Goal: Transaction & Acquisition: Subscribe to service/newsletter

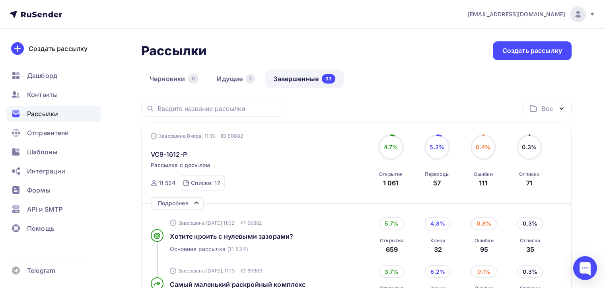
scroll to position [159, 0]
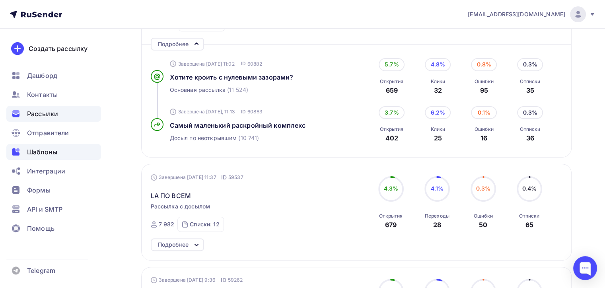
click at [72, 157] on div "Шаблоны" at bounding box center [53, 152] width 95 height 16
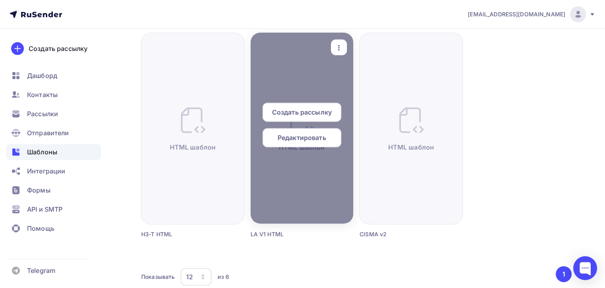
scroll to position [167, 0]
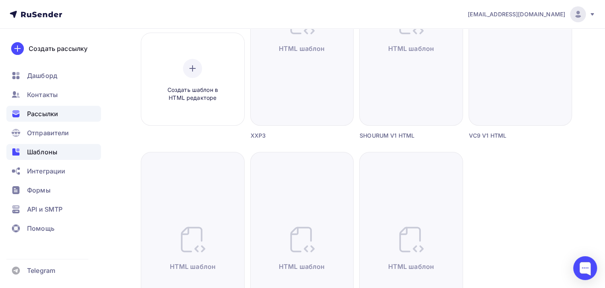
click at [35, 111] on span "Рассылки" at bounding box center [42, 114] width 31 height 10
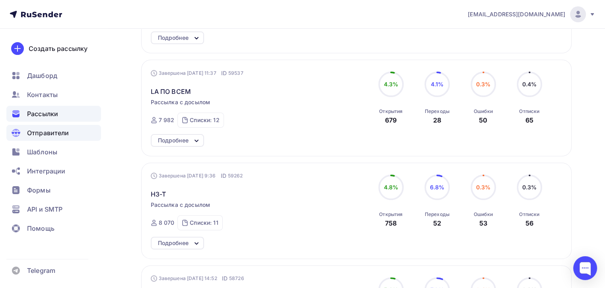
scroll to position [80, 0]
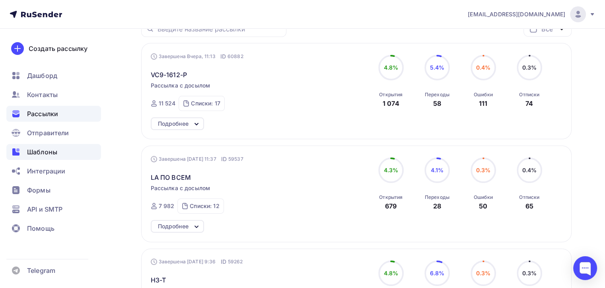
click at [45, 152] on span "Шаблоны" at bounding box center [42, 152] width 30 height 10
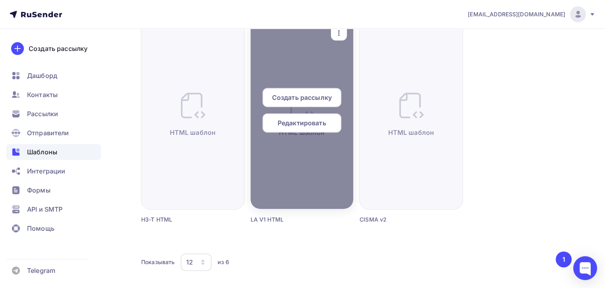
scroll to position [318, 0]
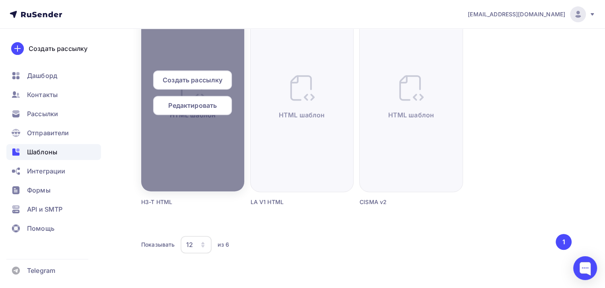
click at [197, 80] on span "Создать рассылку" at bounding box center [193, 80] width 60 height 10
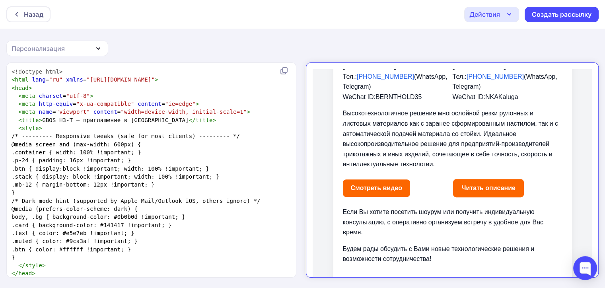
scroll to position [332, 0]
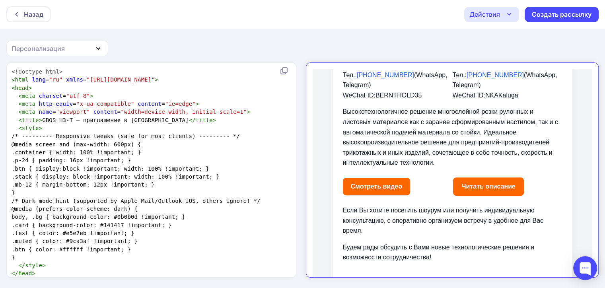
click at [377, 174] on link "Смотреть видео" at bounding box center [369, 179] width 67 height 17
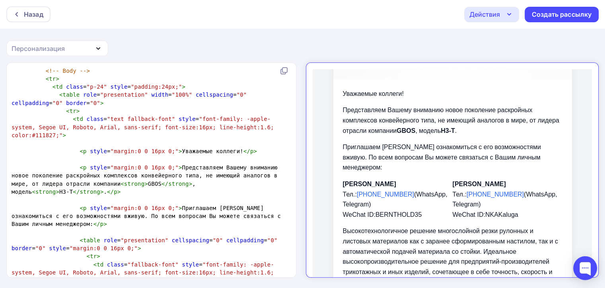
scroll to position [0, 0]
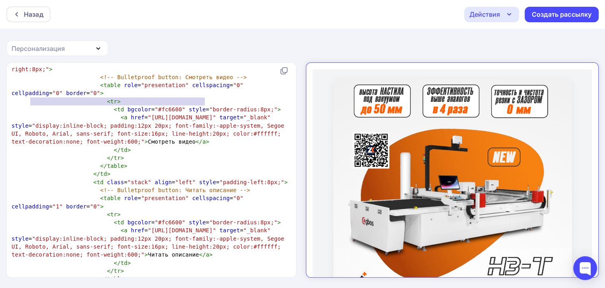
type textarea "[URL][DOMAIN_NAME]"
drag, startPoint x: 30, startPoint y: 99, endPoint x: 207, endPoint y: 103, distance: 176.6
click at [207, 114] on span ""[URL][DOMAIN_NAME]"" at bounding box center [182, 117] width 68 height 6
paste textarea
click at [220, 162] on pre "</ table >" at bounding box center [150, 166] width 280 height 8
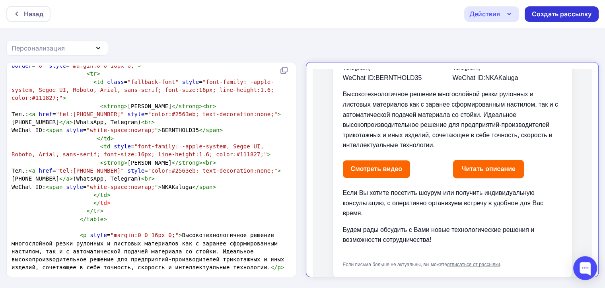
click at [540, 15] on div "Создать рассылку" at bounding box center [562, 14] width 60 height 9
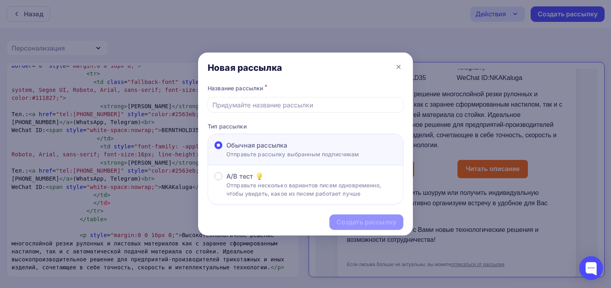
click at [321, 94] on div "Название рассылки *" at bounding box center [306, 98] width 196 height 30
click at [323, 105] on input "text" at bounding box center [305, 105] width 186 height 10
type input "H3-T"
click at [362, 224] on div "Создать рассылку" at bounding box center [366, 221] width 60 height 9
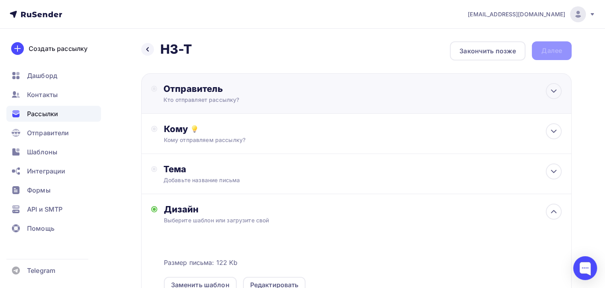
click at [289, 91] on div "Отправитель" at bounding box center [249, 88] width 172 height 11
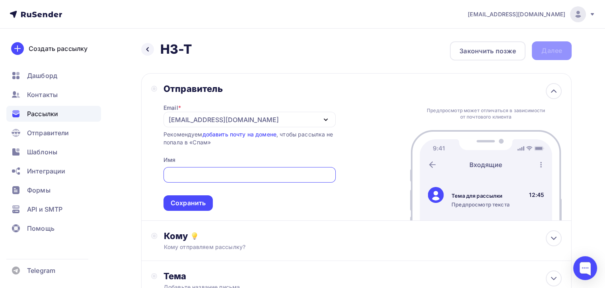
click at [192, 122] on div "[EMAIL_ADDRESS][DOMAIN_NAME]" at bounding box center [224, 120] width 110 height 10
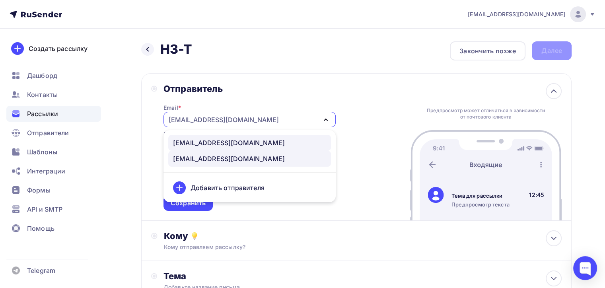
click at [207, 144] on div "[EMAIL_ADDRESS][DOMAIN_NAME]" at bounding box center [229, 143] width 112 height 10
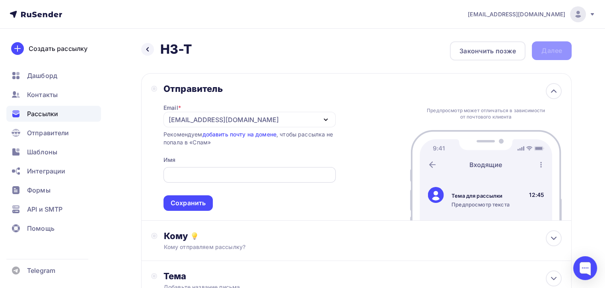
click at [203, 176] on input "text" at bounding box center [249, 175] width 163 height 10
type input "я"
type input "[PERSON_NAME]"
type input "z"
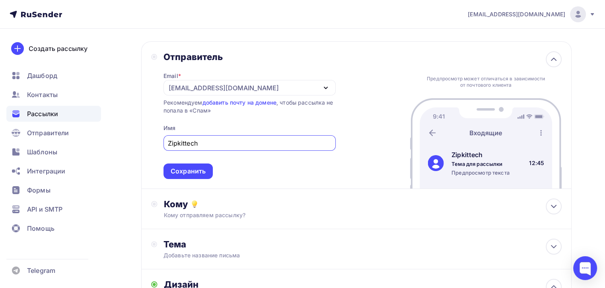
scroll to position [119, 0]
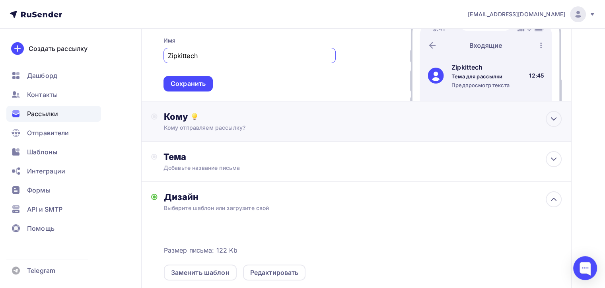
type input "Zipkittech"
click at [340, 124] on div "Кому отправляем рассылку?" at bounding box center [343, 128] width 358 height 8
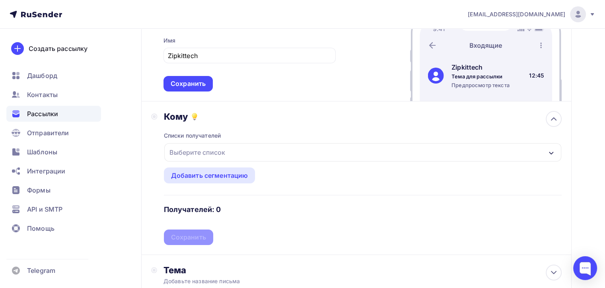
click at [288, 149] on div "Выберите список" at bounding box center [362, 152] width 397 height 18
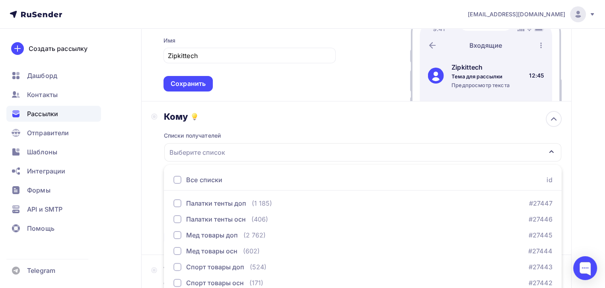
scroll to position [201, 0]
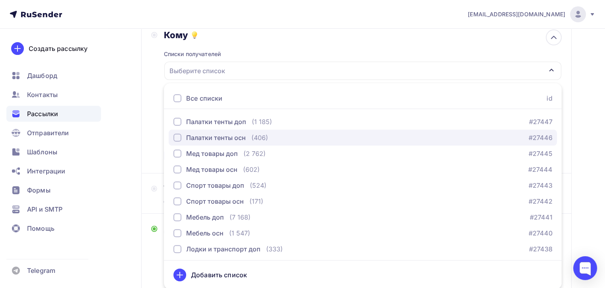
click at [179, 138] on div "button" at bounding box center [177, 138] width 8 height 8
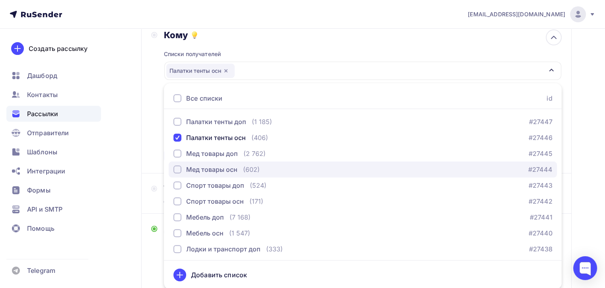
click at [179, 167] on div "button" at bounding box center [177, 169] width 8 height 8
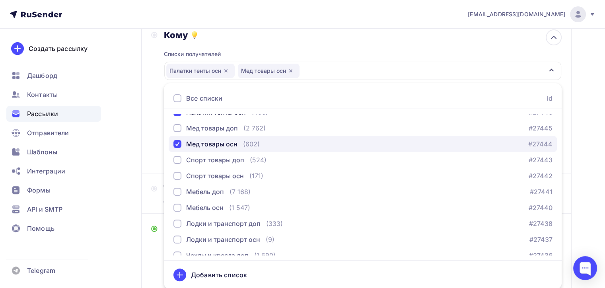
scroll to position [40, 0]
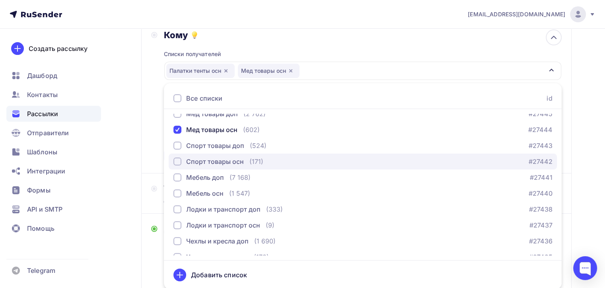
click at [175, 159] on div "button" at bounding box center [177, 161] width 8 height 8
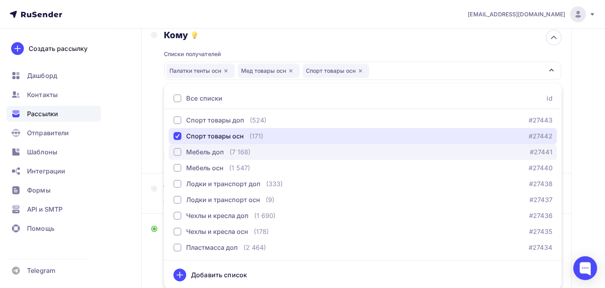
scroll to position [80, 0]
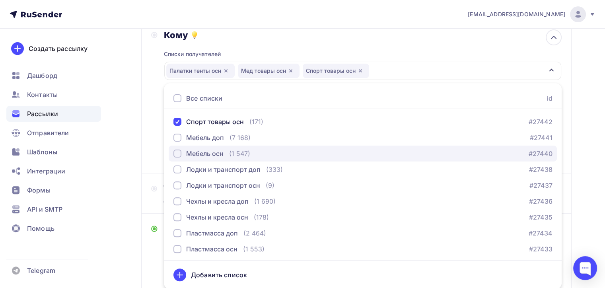
click at [177, 154] on div "button" at bounding box center [177, 153] width 8 height 8
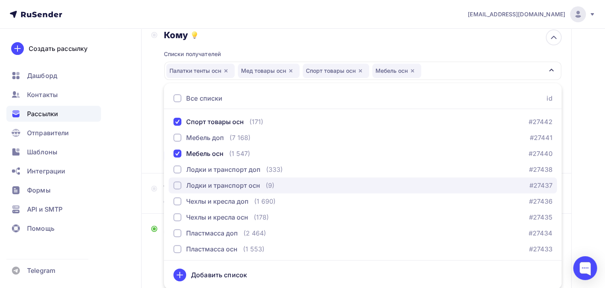
click at [177, 184] on div "button" at bounding box center [177, 185] width 8 height 8
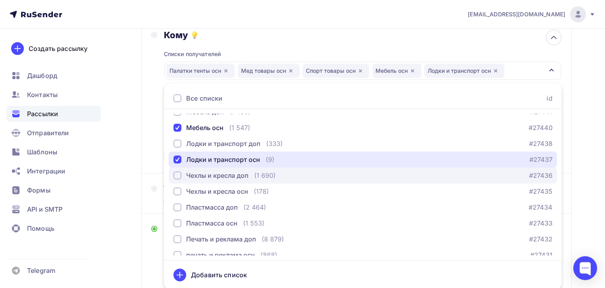
scroll to position [119, 0]
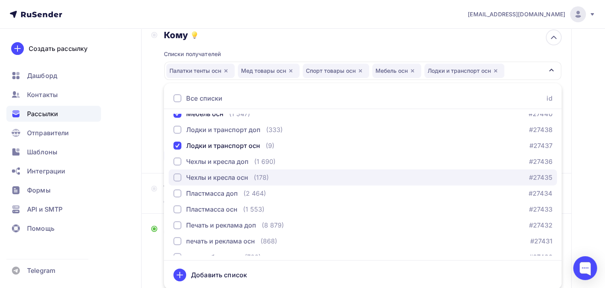
click at [177, 177] on div "button" at bounding box center [177, 177] width 8 height 8
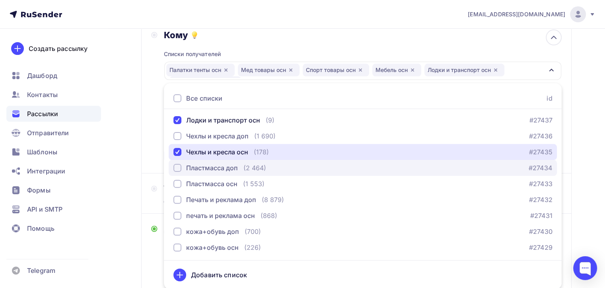
scroll to position [159, 0]
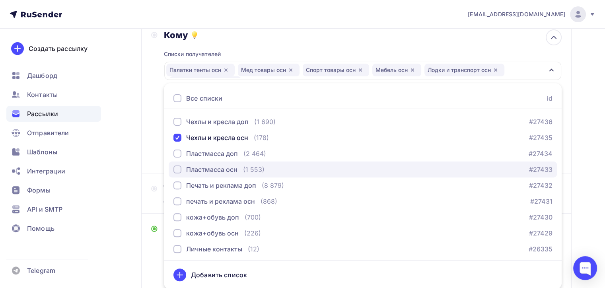
click at [180, 173] on button "Пластмасса осн (1 553) #27433" at bounding box center [363, 169] width 388 height 16
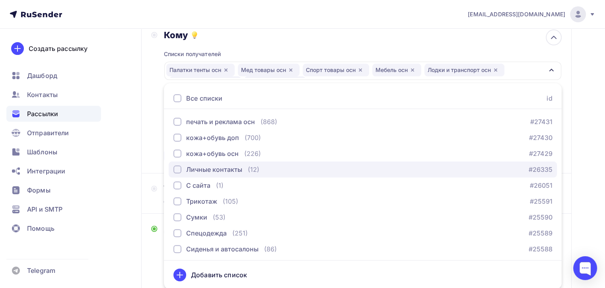
scroll to position [199, 0]
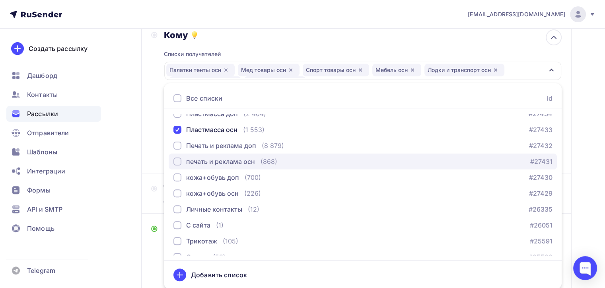
click at [177, 159] on div "button" at bounding box center [177, 161] width 8 height 8
click at [175, 163] on div "button" at bounding box center [177, 161] width 8 height 8
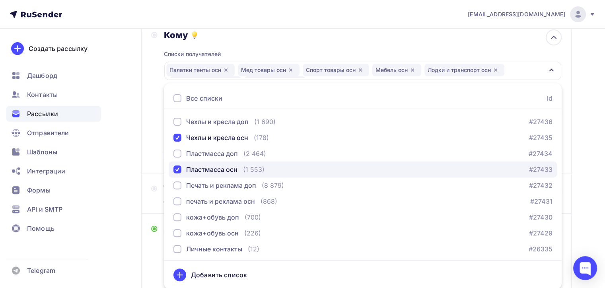
click at [179, 165] on div "button" at bounding box center [177, 169] width 8 height 8
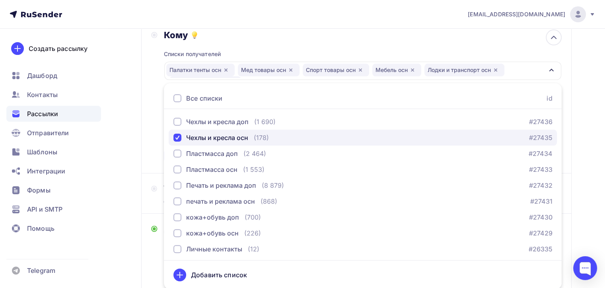
click at [179, 138] on div "button" at bounding box center [177, 138] width 8 height 8
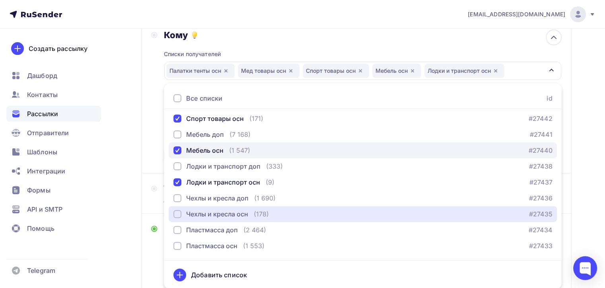
scroll to position [80, 0]
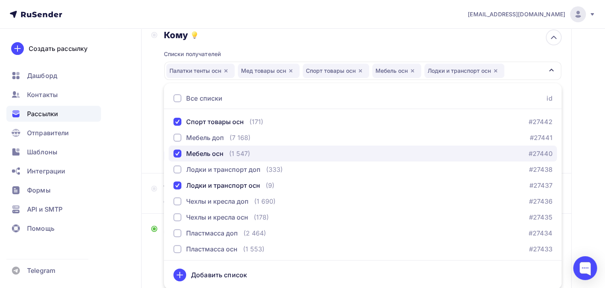
click at [176, 155] on div "button" at bounding box center [177, 153] width 8 height 8
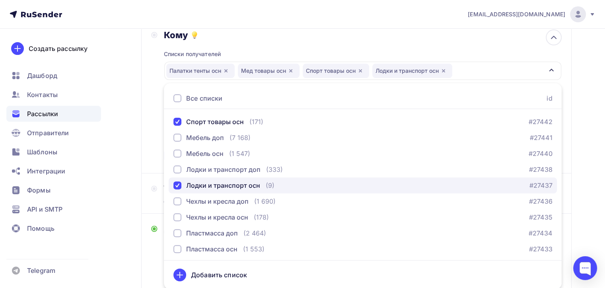
click at [178, 183] on div "button" at bounding box center [177, 185] width 8 height 8
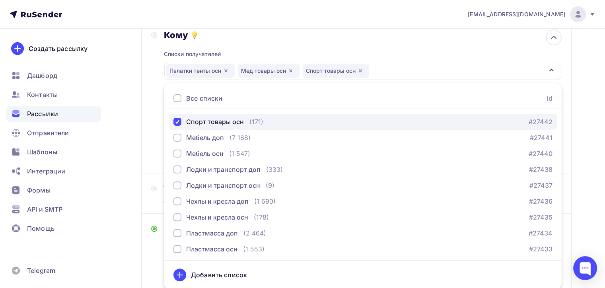
click at [181, 123] on div "button" at bounding box center [177, 122] width 8 height 8
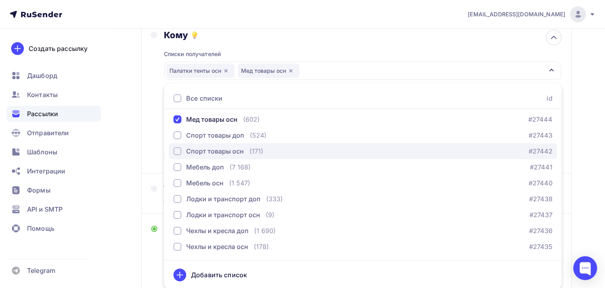
scroll to position [0, 0]
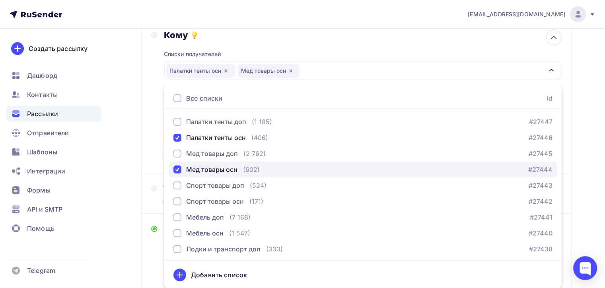
click at [173, 169] on div "button" at bounding box center [177, 169] width 8 height 8
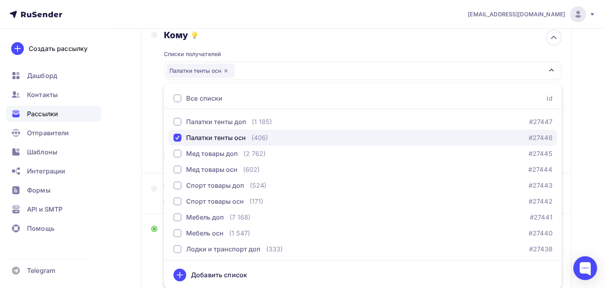
click at [175, 138] on div "button" at bounding box center [177, 138] width 8 height 8
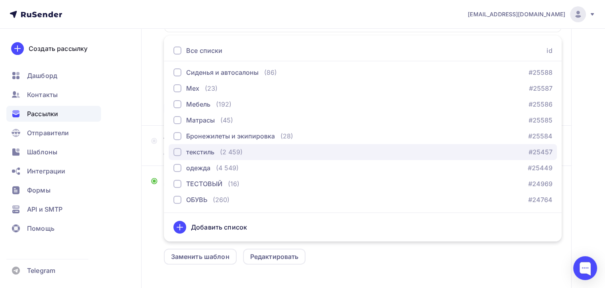
scroll to position [233, 0]
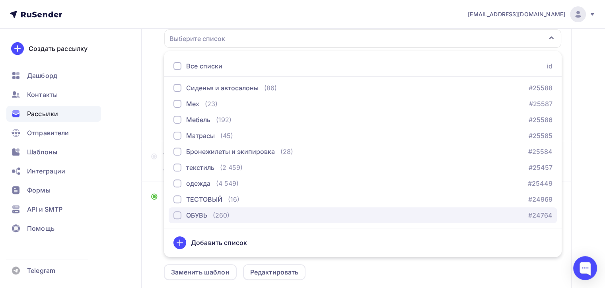
click at [191, 213] on div "ОБУВЬ" at bounding box center [196, 215] width 21 height 10
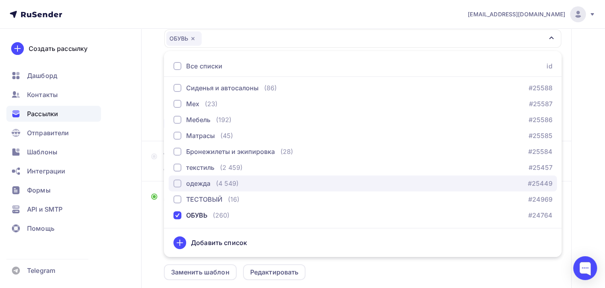
click at [176, 182] on div "button" at bounding box center [177, 183] width 8 height 8
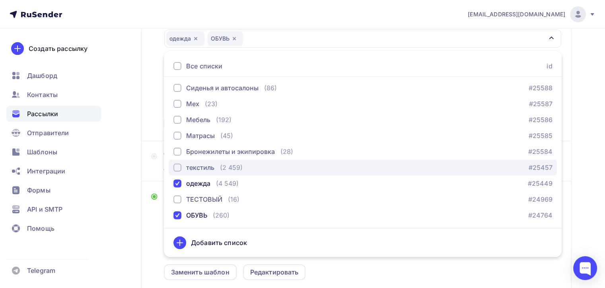
click at [179, 169] on div "button" at bounding box center [177, 167] width 8 height 8
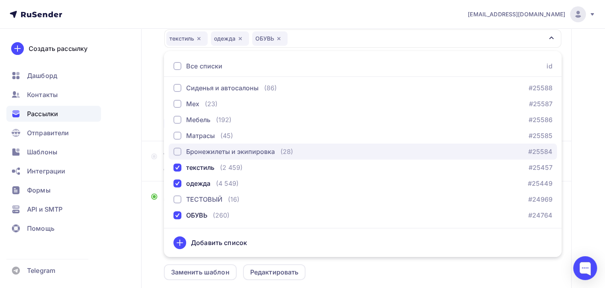
click at [178, 158] on button "Бронежилеты и экипировка (28) #25584" at bounding box center [363, 152] width 388 height 16
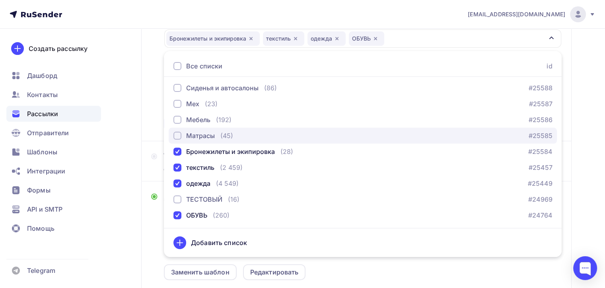
click at [176, 134] on div "button" at bounding box center [177, 136] width 8 height 8
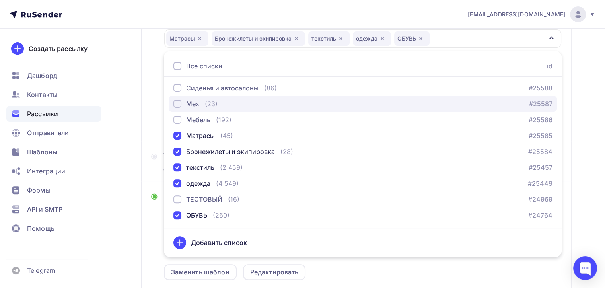
click at [175, 109] on button "Мех (23) #25587" at bounding box center [363, 104] width 388 height 16
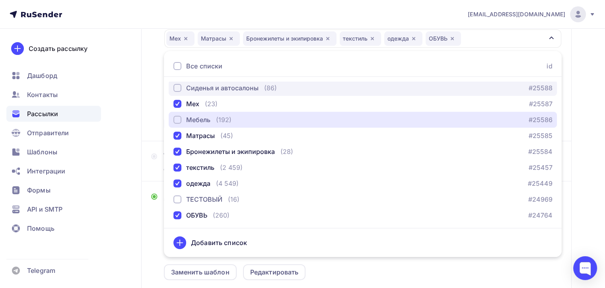
drag, startPoint x: 176, startPoint y: 116, endPoint x: 178, endPoint y: 82, distance: 34.6
click at [176, 115] on div "Мебель" at bounding box center [191, 120] width 37 height 10
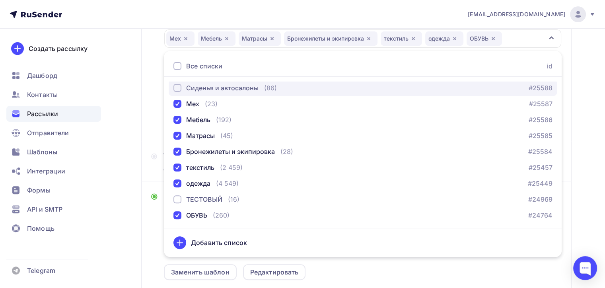
click at [177, 87] on div "button" at bounding box center [177, 88] width 8 height 8
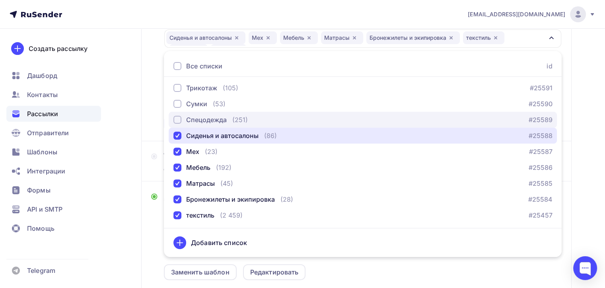
scroll to position [288, 0]
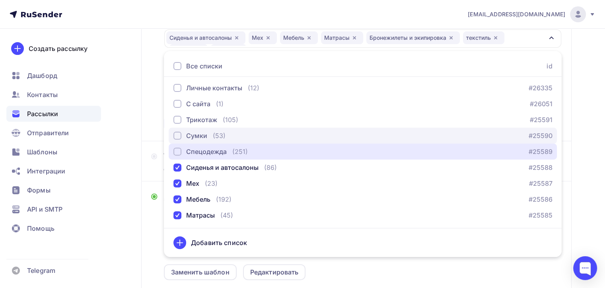
drag, startPoint x: 179, startPoint y: 153, endPoint x: 178, endPoint y: 134, distance: 18.3
click at [179, 149] on div "button" at bounding box center [177, 152] width 8 height 8
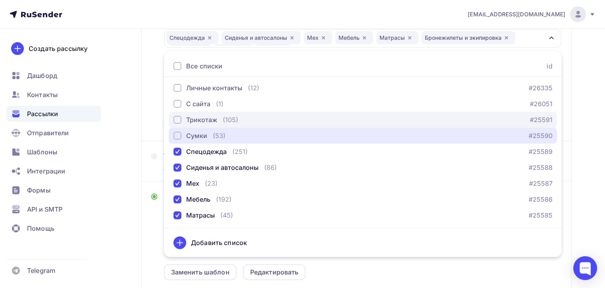
drag, startPoint x: 179, startPoint y: 131, endPoint x: 181, endPoint y: 117, distance: 14.2
click at [179, 132] on div "button" at bounding box center [177, 136] width 8 height 8
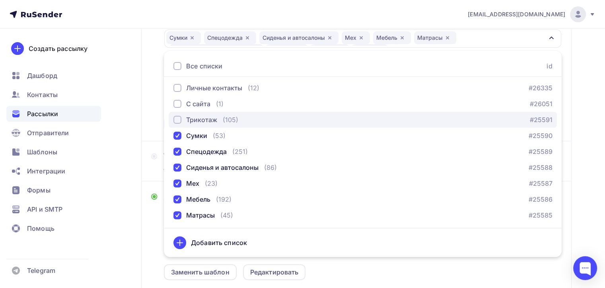
click at [181, 116] on div "Трикотаж" at bounding box center [195, 120] width 44 height 10
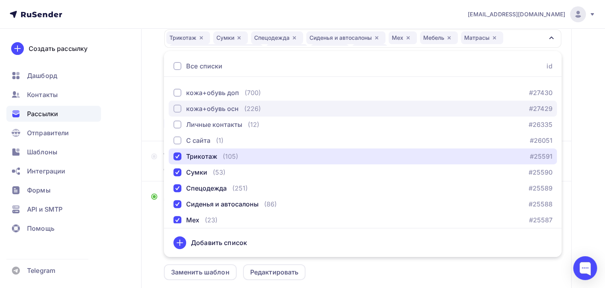
scroll to position [208, 0]
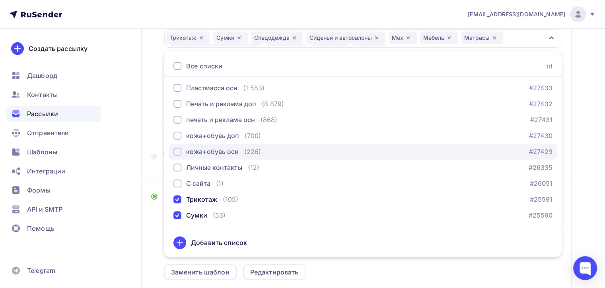
click at [173, 151] on button "кожа+обувь осн (226) #27429" at bounding box center [363, 152] width 388 height 16
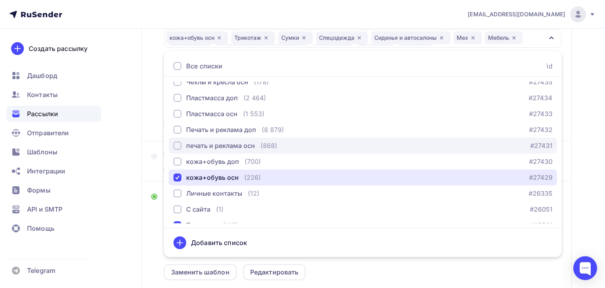
scroll to position [169, 0]
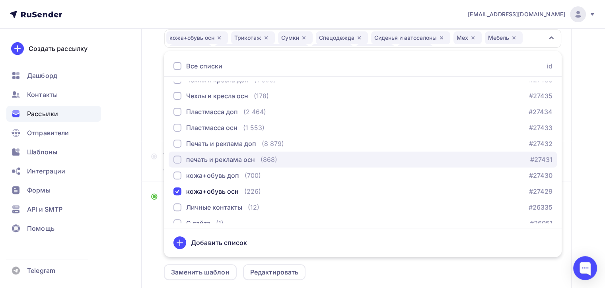
click at [178, 157] on div "button" at bounding box center [177, 159] width 8 height 8
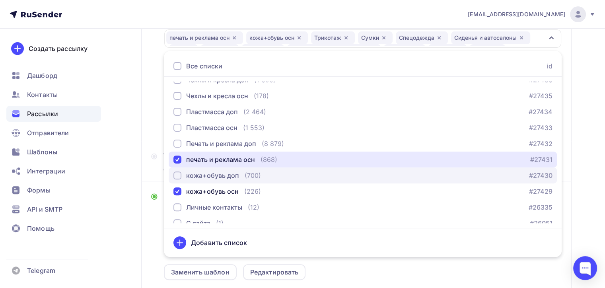
scroll to position [129, 0]
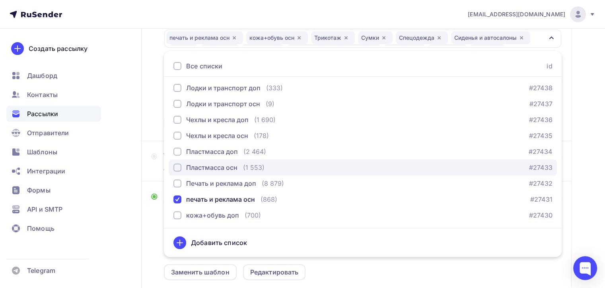
click at [177, 165] on div "button" at bounding box center [177, 167] width 8 height 8
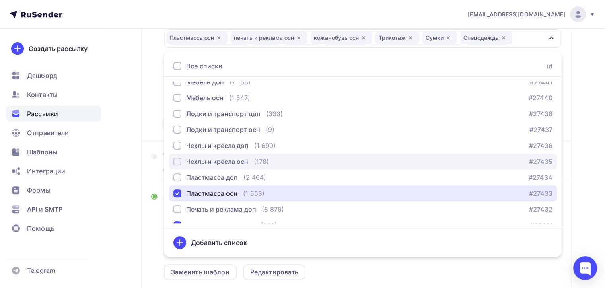
scroll to position [89, 0]
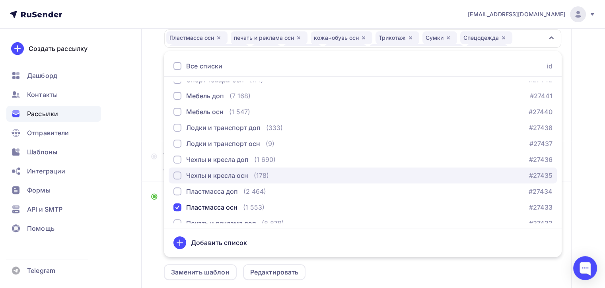
click at [175, 173] on div "button" at bounding box center [177, 175] width 8 height 8
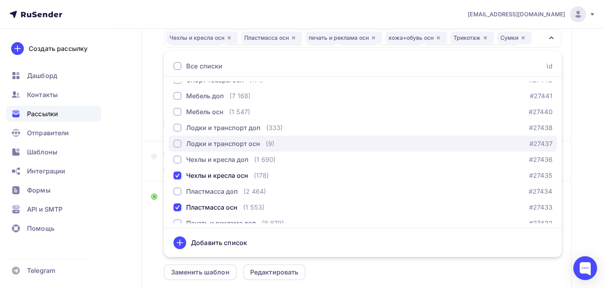
click at [181, 146] on div "Лодки и транспорт осн" at bounding box center [216, 144] width 87 height 10
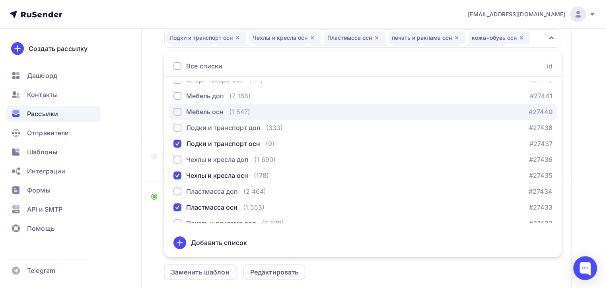
click at [181, 107] on div "Мебель осн" at bounding box center [198, 112] width 50 height 10
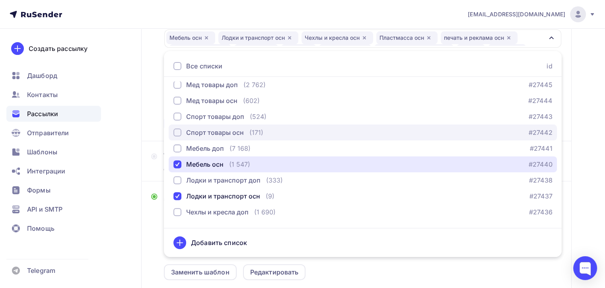
scroll to position [0, 0]
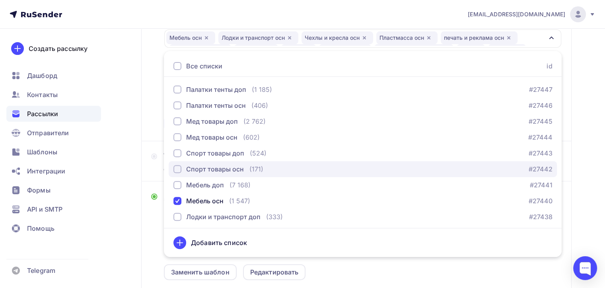
click at [179, 170] on div "button" at bounding box center [177, 169] width 8 height 8
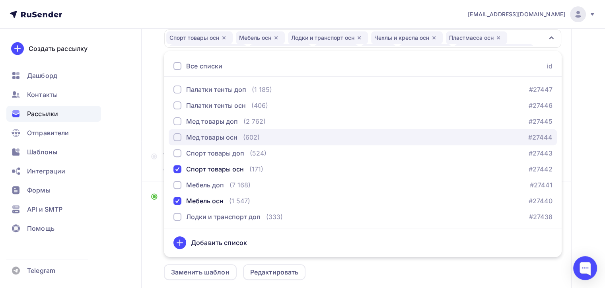
click at [177, 138] on div "button" at bounding box center [177, 137] width 8 height 8
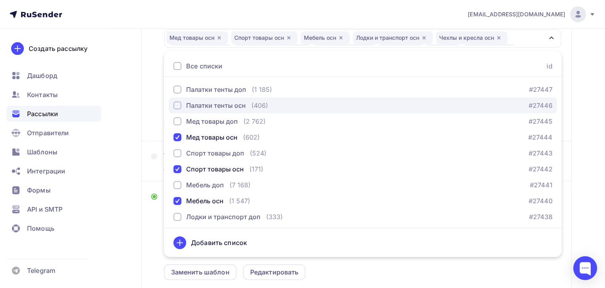
click at [178, 102] on div "button" at bounding box center [177, 105] width 8 height 8
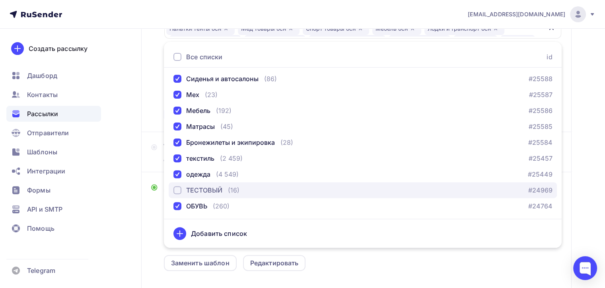
scroll to position [233, 0]
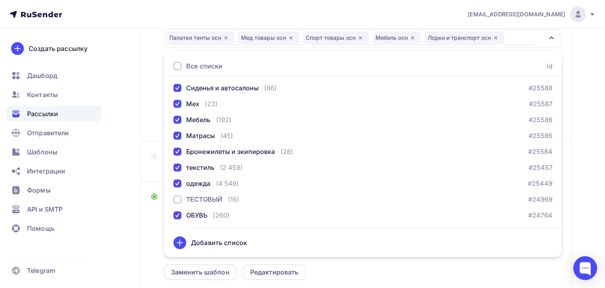
click at [582, 77] on div "Назад H3-T H3-T Закончить позже Далее Отправитель Email * [EMAIL_ADDRESS][DOMAI…" at bounding box center [302, 122] width 605 height 653
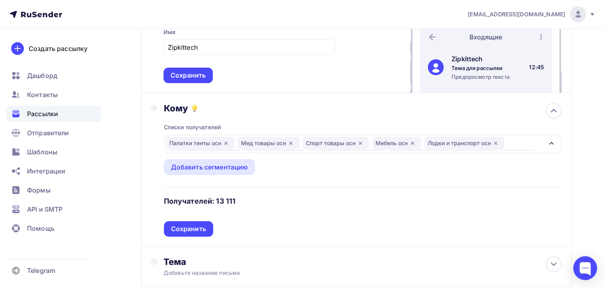
scroll to position [114, 0]
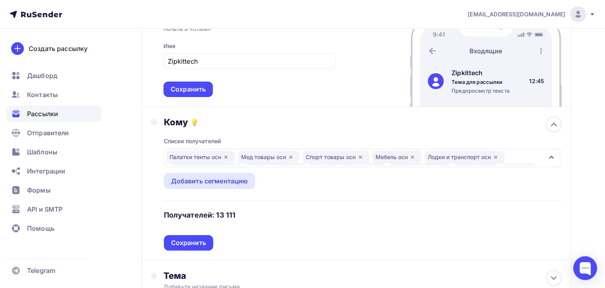
click at [547, 156] on div "Палатки тенты осн Мед товары осн Спорт товары осн Мебель осн Лодки и транспорт …" at bounding box center [362, 158] width 397 height 18
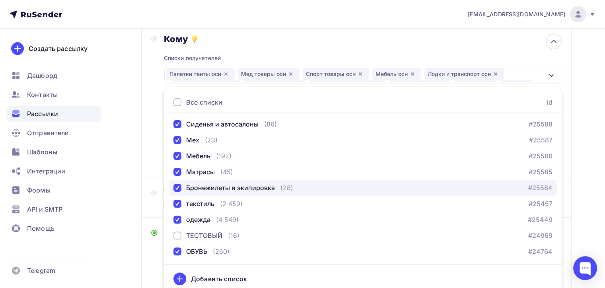
scroll to position [193, 0]
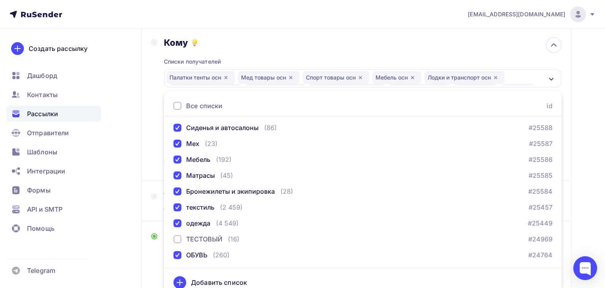
click at [221, 282] on div "Добавить список" at bounding box center [219, 283] width 56 height 10
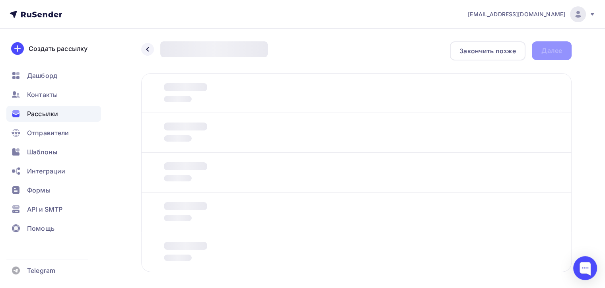
scroll to position [35, 0]
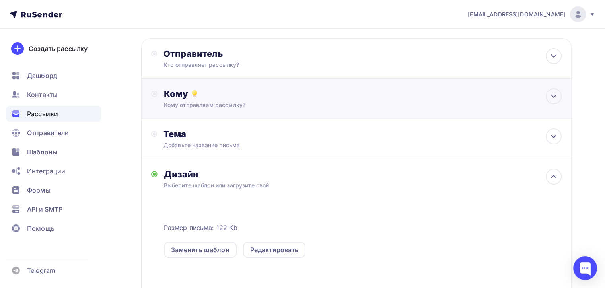
click at [239, 108] on div "Кому Кому отправляем рассылку? Списки получателей Выберите список Все списки id…" at bounding box center [356, 99] width 430 height 40
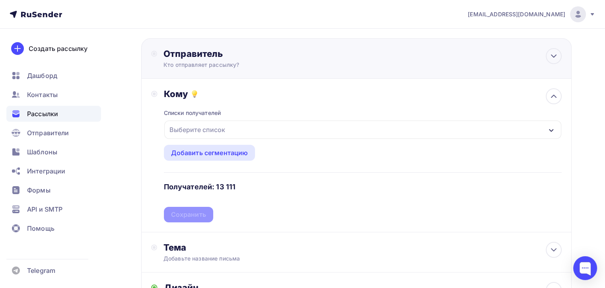
click at [249, 52] on div "Отправитель" at bounding box center [249, 53] width 172 height 11
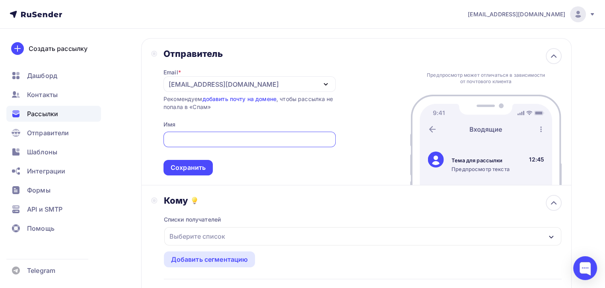
scroll to position [0, 0]
click at [197, 81] on div "[EMAIL_ADDRESS][DOMAIN_NAME]" at bounding box center [224, 85] width 110 height 10
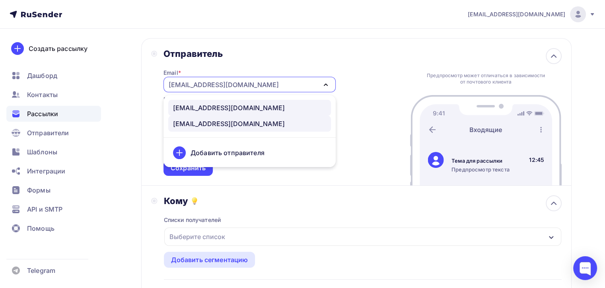
click at [215, 111] on div "[EMAIL_ADDRESS][DOMAIN_NAME]" at bounding box center [229, 108] width 112 height 10
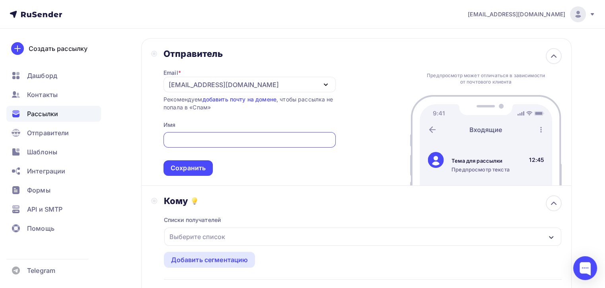
click at [210, 135] on input "text" at bounding box center [249, 140] width 163 height 10
type input "z"
type input "я"
type input "Zipkittech"
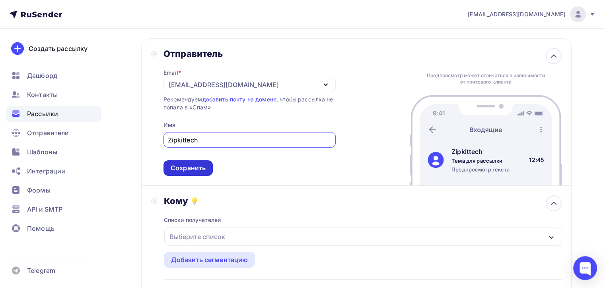
click at [190, 170] on div "Сохранить" at bounding box center [188, 167] width 35 height 9
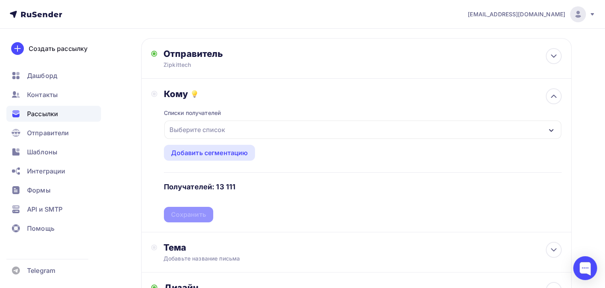
click at [240, 128] on div "Выберите список" at bounding box center [362, 129] width 397 height 18
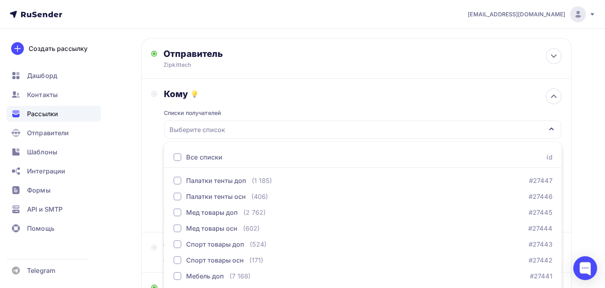
scroll to position [94, 0]
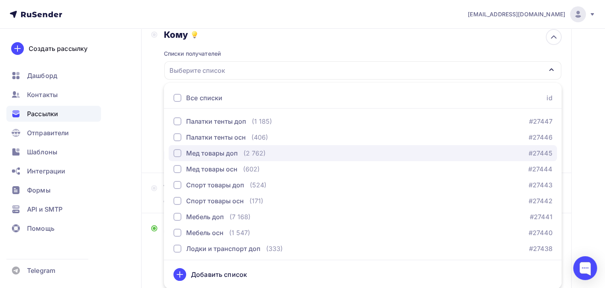
click at [174, 148] on div "Мед товары доп" at bounding box center [205, 153] width 64 height 10
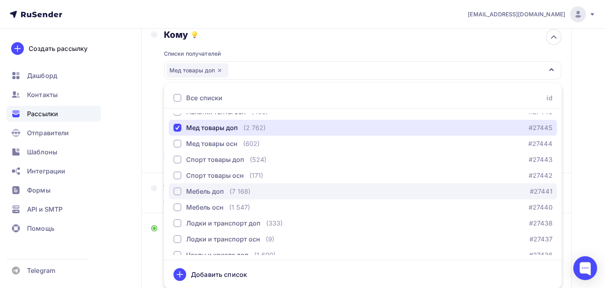
scroll to position [40, 0]
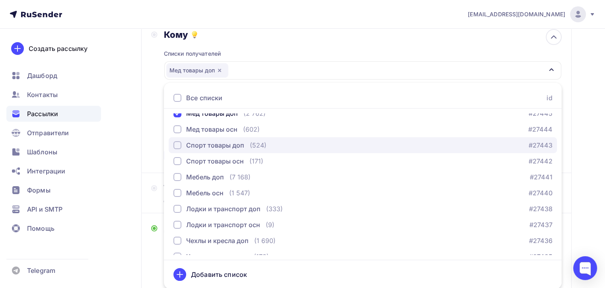
click at [173, 143] on div "button" at bounding box center [177, 145] width 8 height 8
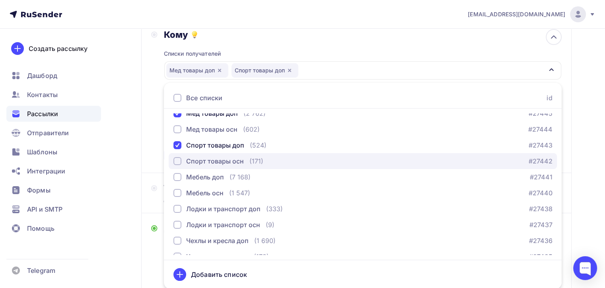
click at [169, 157] on button "Спорт товары осн (171) #27442" at bounding box center [363, 161] width 388 height 16
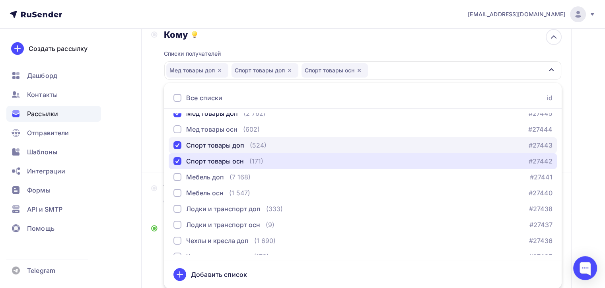
scroll to position [0, 0]
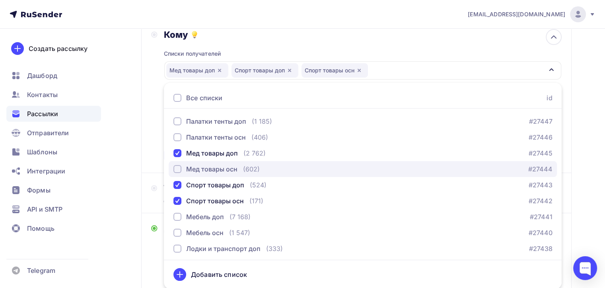
click at [174, 166] on div "button" at bounding box center [177, 169] width 8 height 8
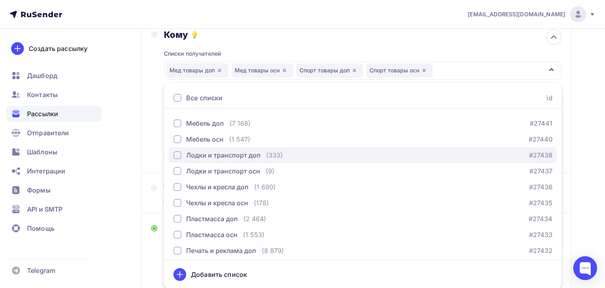
scroll to position [80, 0]
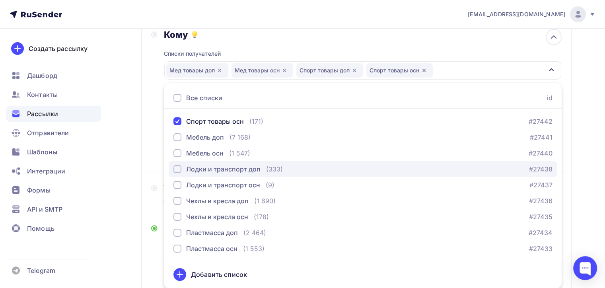
click at [178, 170] on div "button" at bounding box center [177, 169] width 8 height 8
click at [176, 164] on div "Лодки и транспорт доп" at bounding box center [216, 169] width 87 height 10
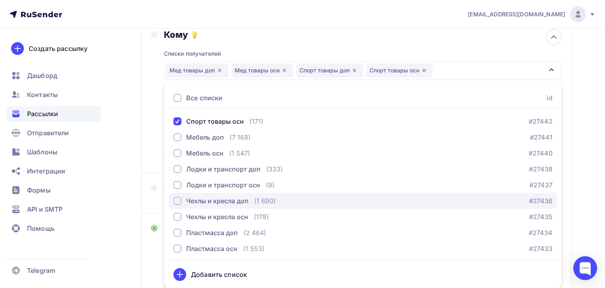
click at [175, 200] on div "button" at bounding box center [177, 201] width 8 height 8
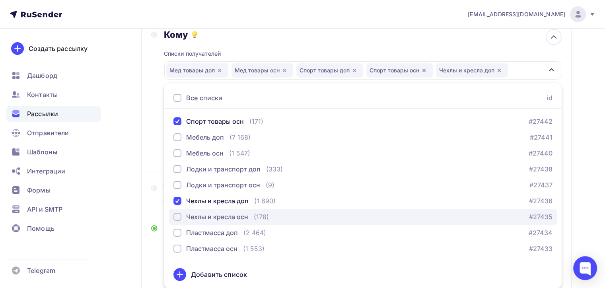
click at [176, 210] on button "Чехлы и кресла осн (178) #27435" at bounding box center [363, 217] width 388 height 16
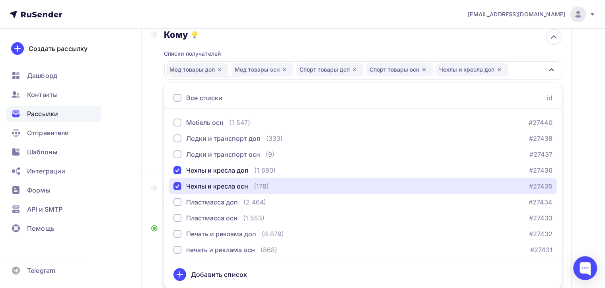
scroll to position [159, 0]
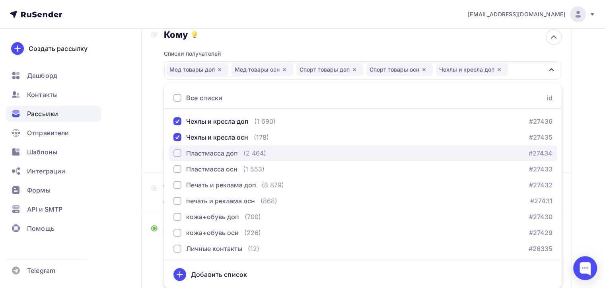
click at [177, 150] on div "button" at bounding box center [177, 153] width 8 height 8
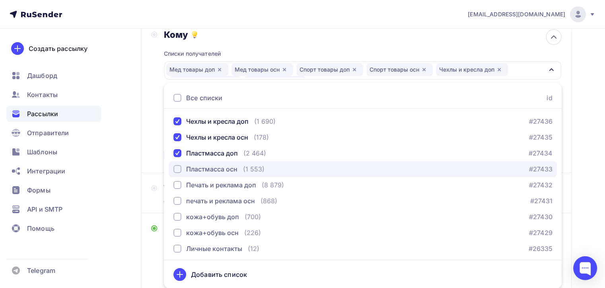
click at [178, 167] on div "button" at bounding box center [177, 169] width 8 height 8
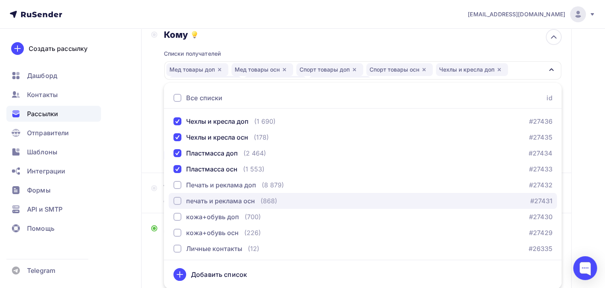
click at [178, 193] on button "печать и реклама осн (868) #27431" at bounding box center [363, 201] width 388 height 16
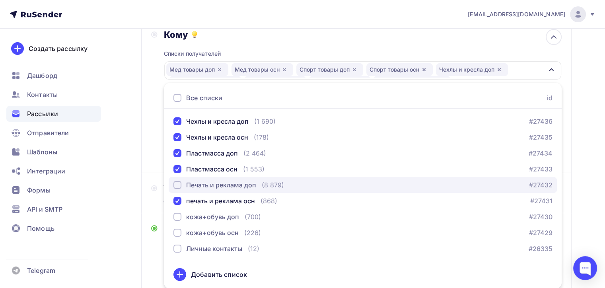
click at [177, 183] on div "button" at bounding box center [177, 185] width 8 height 8
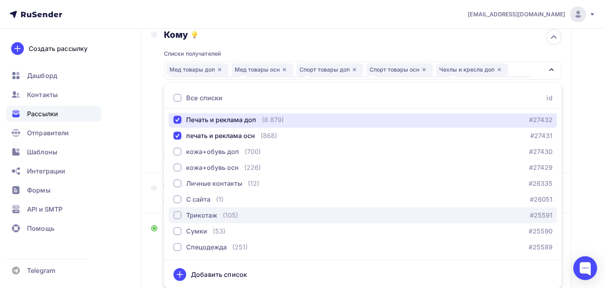
scroll to position [239, 0]
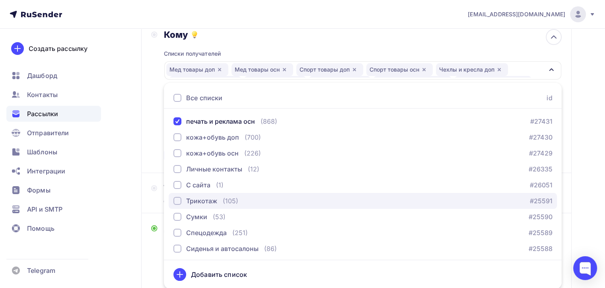
click at [177, 200] on div "button" at bounding box center [177, 201] width 8 height 8
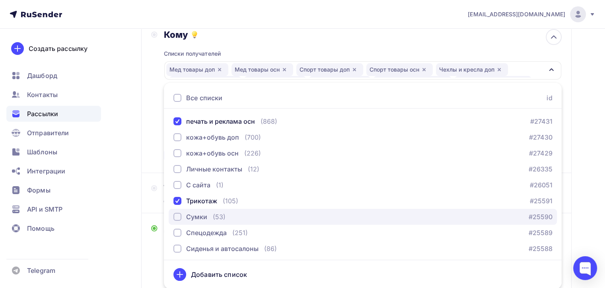
click at [175, 212] on div "Сумки" at bounding box center [190, 217] width 34 height 10
click at [174, 214] on div "button" at bounding box center [177, 217] width 8 height 8
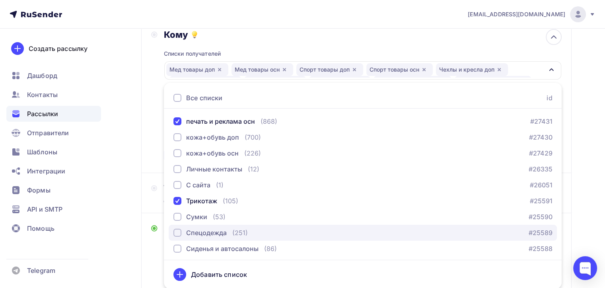
click at [177, 232] on div "button" at bounding box center [177, 233] width 8 height 8
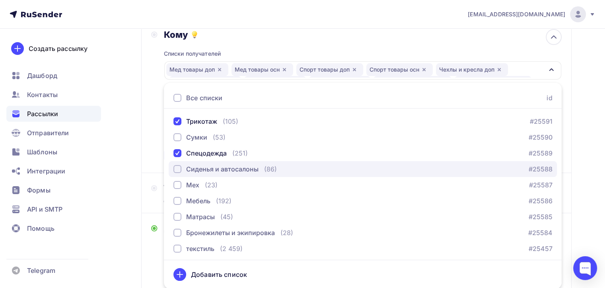
click at [182, 168] on div "Сиденья и автосалоны" at bounding box center [215, 169] width 85 height 10
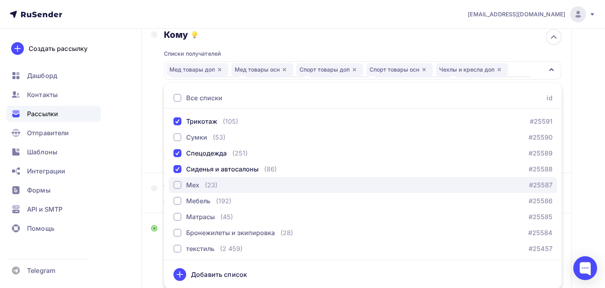
click at [178, 183] on div "button" at bounding box center [177, 185] width 8 height 8
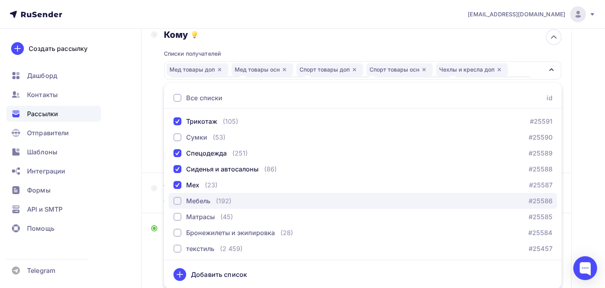
click at [177, 198] on div "button" at bounding box center [177, 201] width 8 height 8
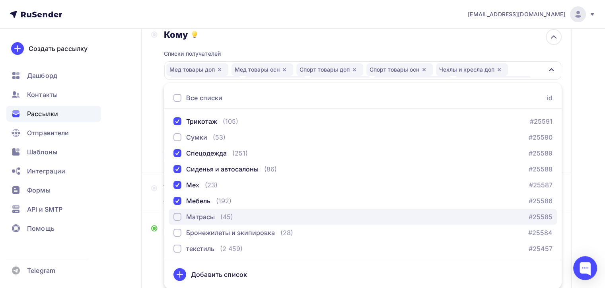
click at [181, 214] on div "Матрасы" at bounding box center [193, 217] width 41 height 10
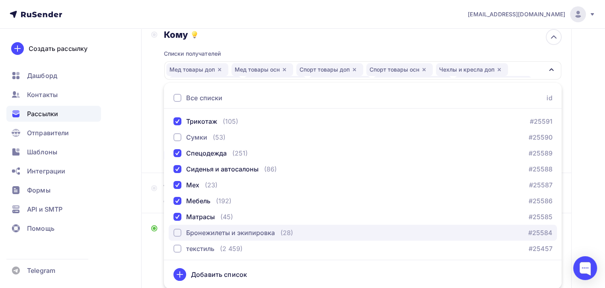
click at [176, 232] on div "button" at bounding box center [177, 233] width 8 height 8
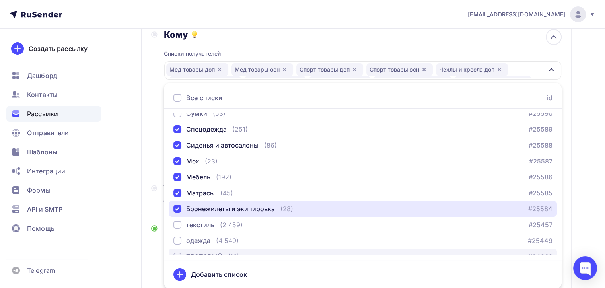
scroll to position [367, 0]
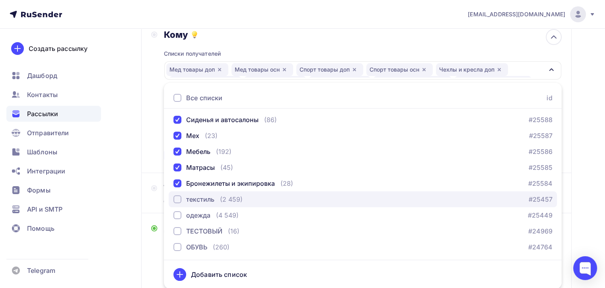
click at [180, 198] on div "button" at bounding box center [177, 199] width 8 height 8
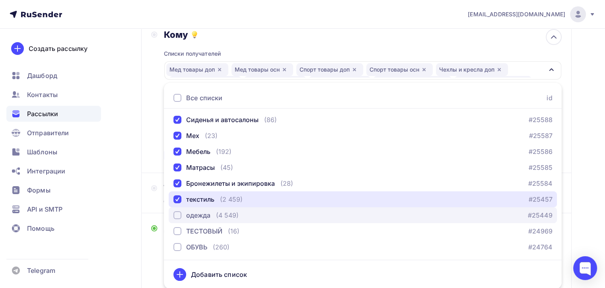
scroll to position [134, 0]
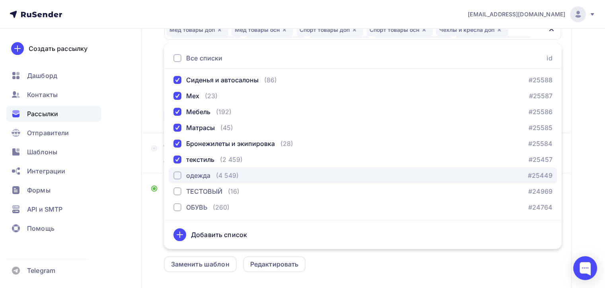
click at [173, 177] on div "button" at bounding box center [177, 175] width 8 height 8
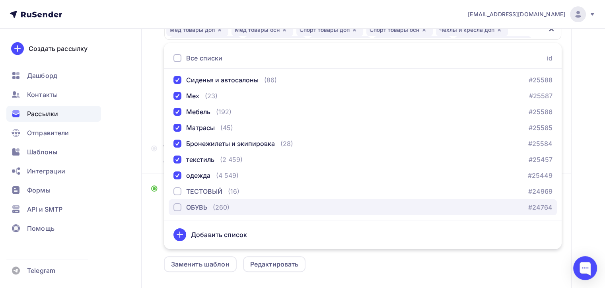
click at [177, 208] on div "button" at bounding box center [177, 207] width 8 height 8
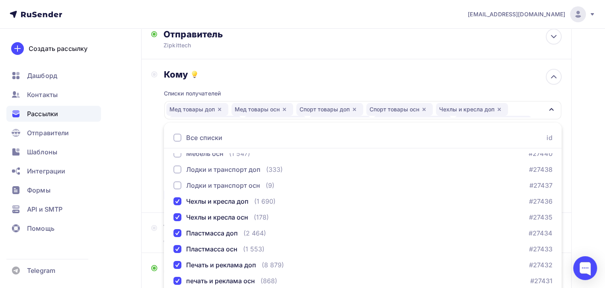
scroll to position [119, 0]
click at [595, 167] on div "Назад H3-T H3-T Закончить позже Далее Отправитель Zipkittech Email * [EMAIL_ADD…" at bounding box center [302, 247] width 605 height 546
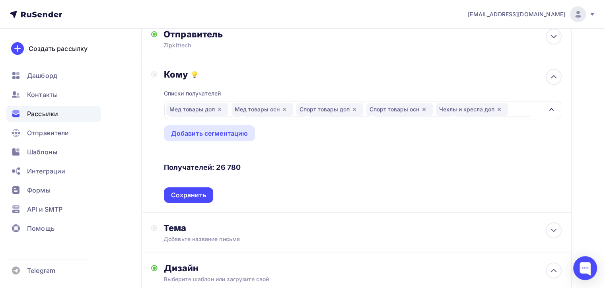
drag, startPoint x: 204, startPoint y: 189, endPoint x: 227, endPoint y: 196, distance: 23.6
click at [227, 196] on div "Списки получателей Мед товары доп Мед товары осн Спорт товары доп Спорт товары …" at bounding box center [363, 141] width 398 height 123
click at [219, 108] on icon "button" at bounding box center [219, 109] width 3 height 3
click at [219, 108] on icon "button" at bounding box center [218, 109] width 3 height 3
click at [219, 108] on div "Спорт товары доп" at bounding box center [199, 109] width 67 height 13
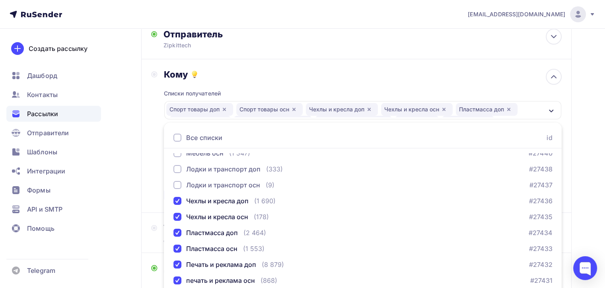
scroll to position [94, 0]
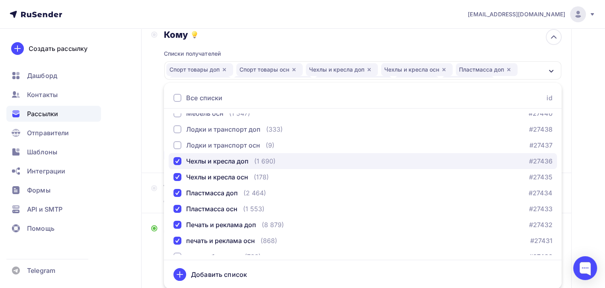
click at [179, 160] on div "button" at bounding box center [177, 161] width 8 height 8
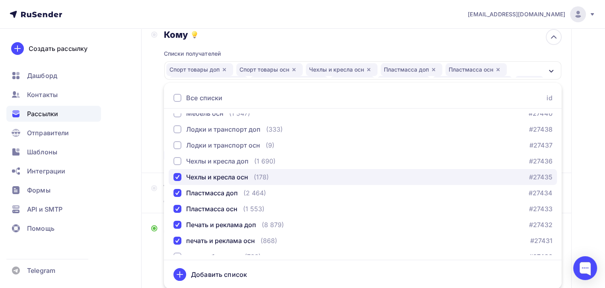
click at [179, 182] on button "Чехлы и кресла осн (178) #27435" at bounding box center [363, 177] width 388 height 16
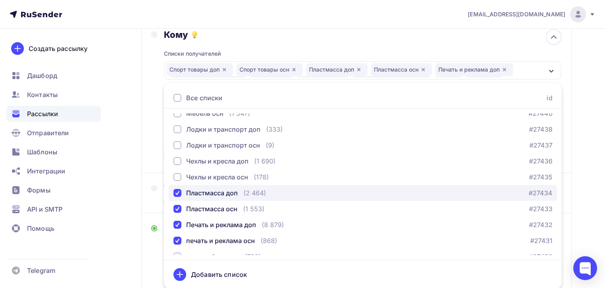
click at [177, 194] on div "button" at bounding box center [177, 193] width 8 height 8
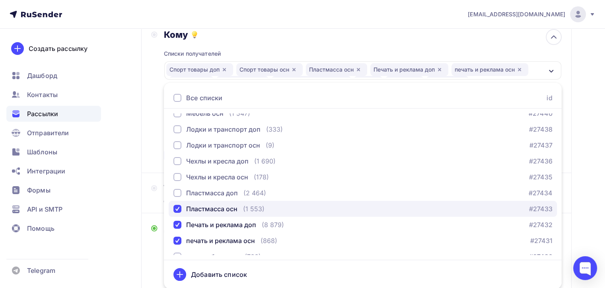
click at [178, 211] on div "button" at bounding box center [177, 209] width 8 height 8
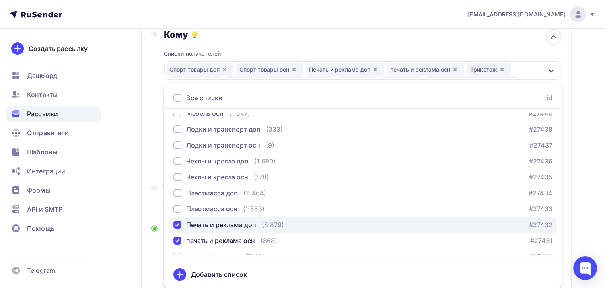
click at [177, 227] on div "button" at bounding box center [177, 225] width 8 height 8
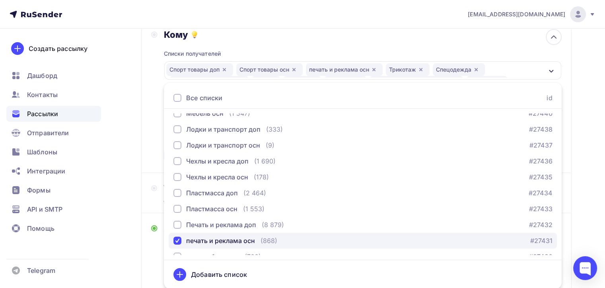
click at [177, 240] on div "button" at bounding box center [177, 241] width 8 height 8
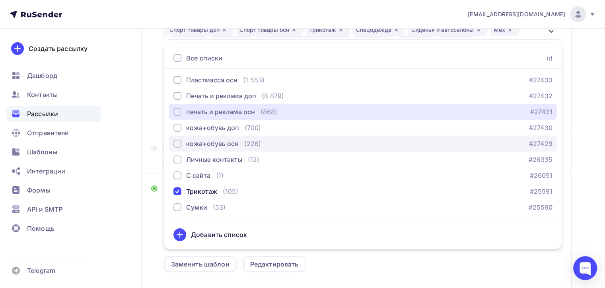
scroll to position [169, 0]
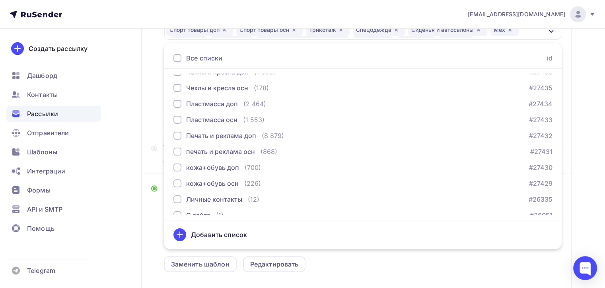
click at [582, 103] on div "Назад H3-T H3-T Закончить позже Далее Отправитель Zipkittech Email * [EMAIL_ADD…" at bounding box center [302, 168] width 605 height 546
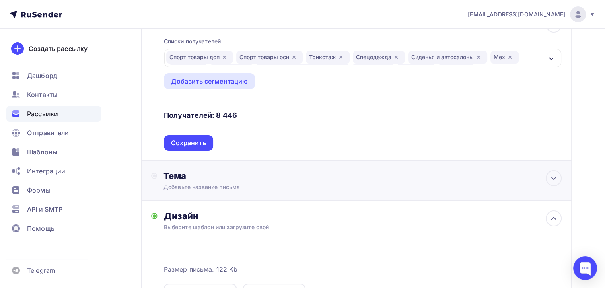
scroll to position [94, 0]
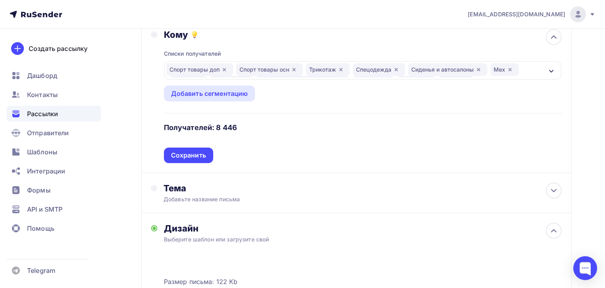
click at [538, 65] on div "Спорт товары доп Спорт товары осн Трикотаж Спецодежда [GEOGRAPHIC_DATA] и автос…" at bounding box center [354, 70] width 377 height 14
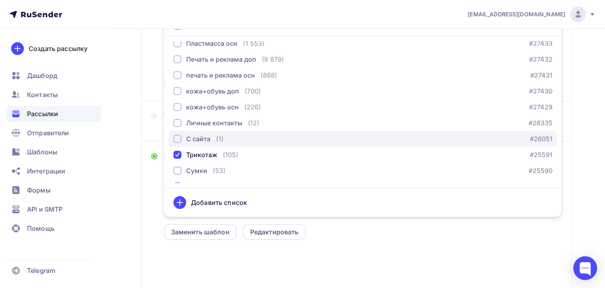
scroll to position [208, 0]
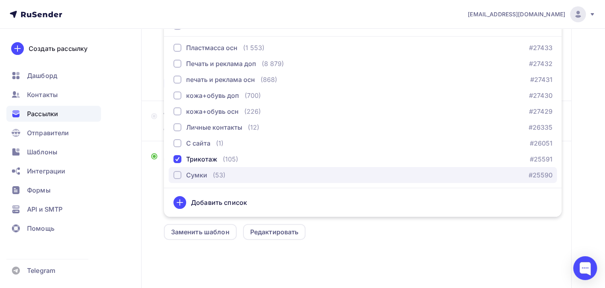
click at [180, 173] on div "button" at bounding box center [177, 175] width 8 height 8
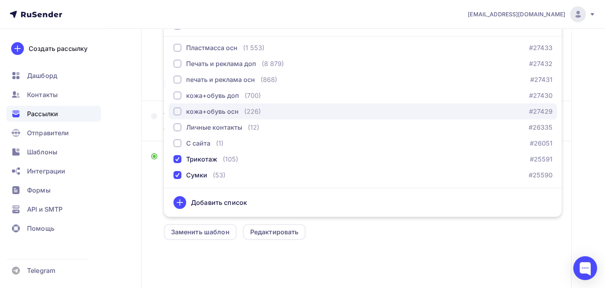
click at [179, 111] on div "button" at bounding box center [177, 111] width 8 height 8
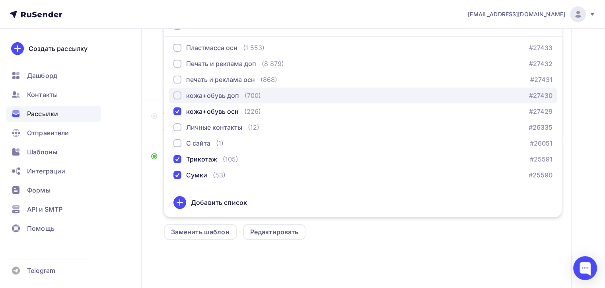
click at [175, 99] on div "button" at bounding box center [177, 95] width 8 height 8
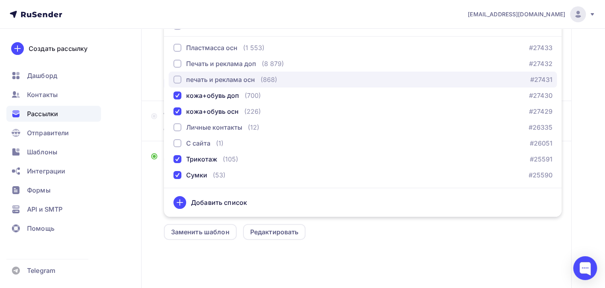
click at [178, 76] on div "button" at bounding box center [177, 80] width 8 height 8
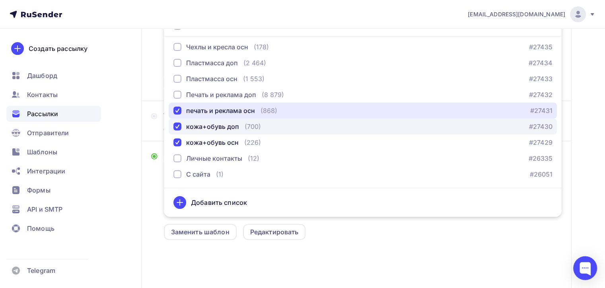
scroll to position [169, 0]
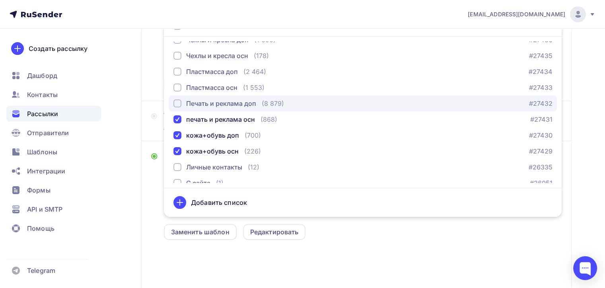
click at [176, 97] on button "Печать и реклама доп (8 879) #27432" at bounding box center [363, 103] width 388 height 16
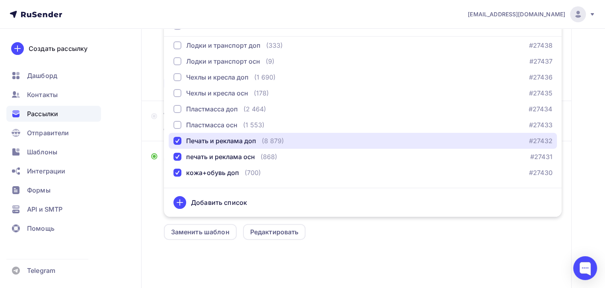
scroll to position [129, 0]
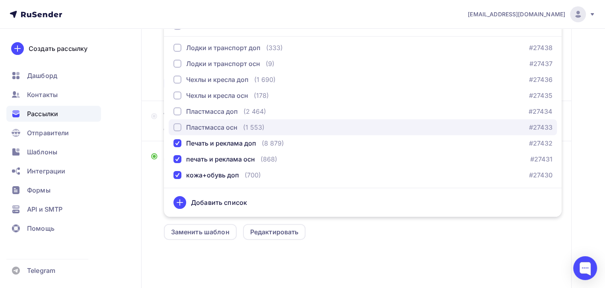
click at [178, 127] on div "button" at bounding box center [177, 127] width 8 height 8
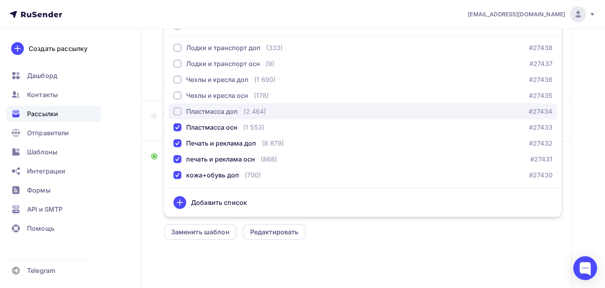
click at [177, 111] on div "button" at bounding box center [177, 111] width 8 height 8
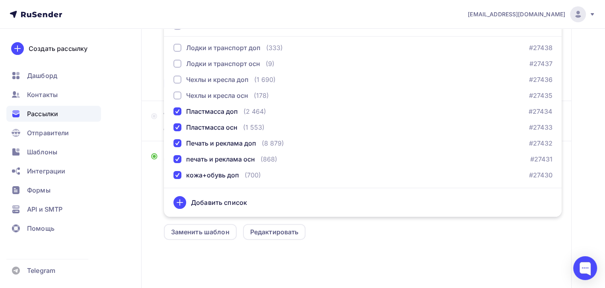
click at [592, 70] on div "Назад H3-T H3-T Закончить позже Далее Отправитель Zipkittech Email * [EMAIL_ADD…" at bounding box center [302, 135] width 605 height 546
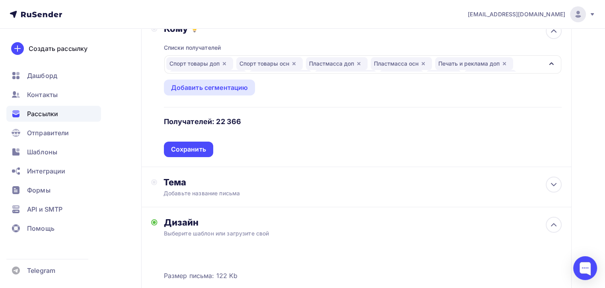
scroll to position [87, 0]
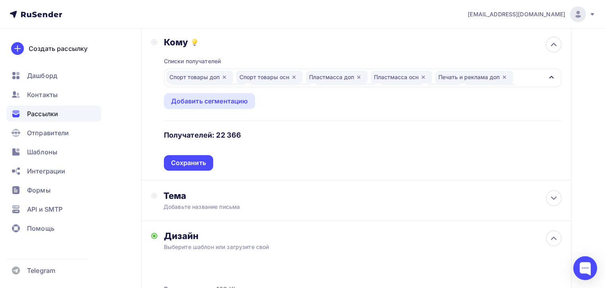
click at [221, 132] on h4 "Получателей: 22 366" at bounding box center [203, 135] width 78 height 10
click at [520, 146] on div "Списки получателей Спорт товары доп Спорт товары осн Пластмасса доп Пластмасса …" at bounding box center [363, 109] width 398 height 123
click at [437, 106] on div "Списки получателей Спорт товары доп Спорт товары осн Пластмасса доп Пластмасса …" at bounding box center [363, 109] width 398 height 123
click at [551, 76] on icon "button" at bounding box center [551, 77] width 4 height 3
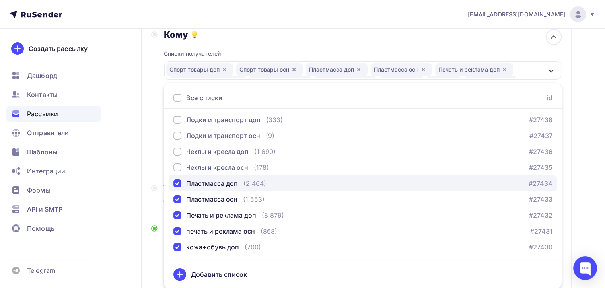
scroll to position [169, 0]
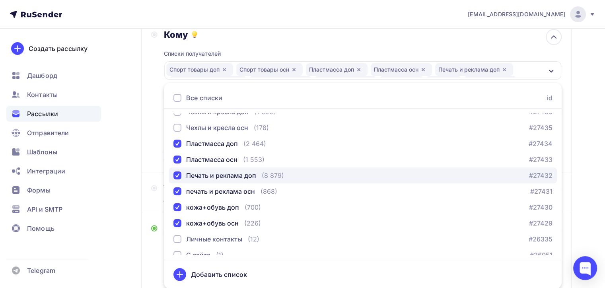
click at [177, 172] on div "button" at bounding box center [177, 175] width 8 height 8
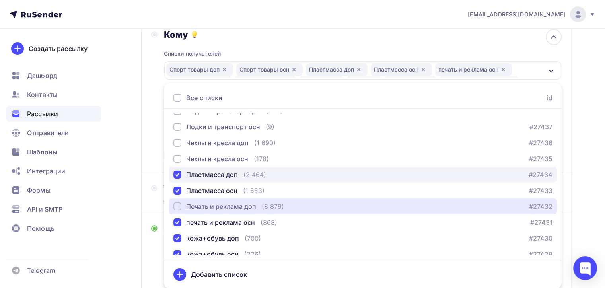
scroll to position [129, 0]
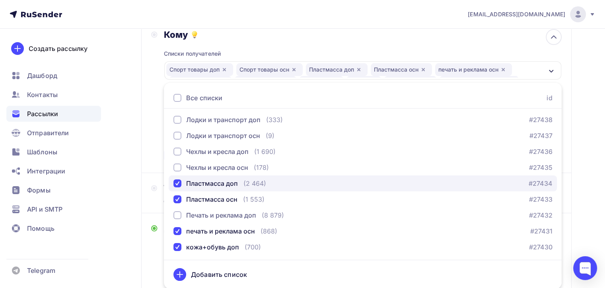
click at [180, 176] on button "Пластмасса доп (2 464) #27434" at bounding box center [363, 183] width 388 height 16
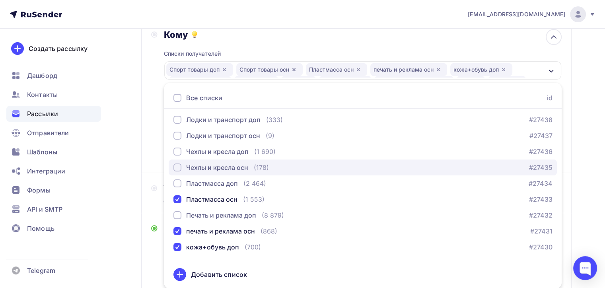
click at [179, 169] on div "button" at bounding box center [177, 167] width 8 height 8
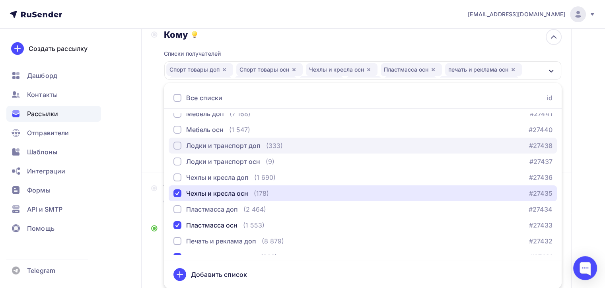
scroll to position [89, 0]
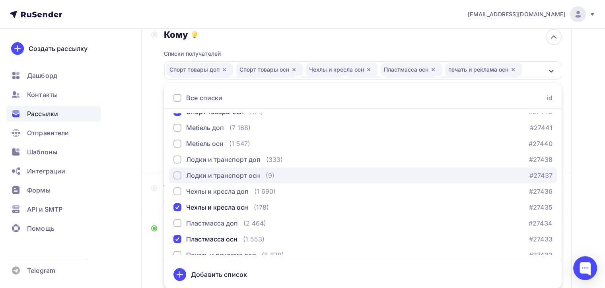
click at [177, 173] on div "button" at bounding box center [177, 175] width 8 height 8
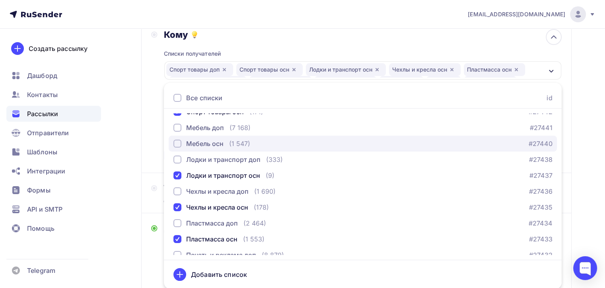
click at [178, 144] on div "button" at bounding box center [177, 144] width 8 height 8
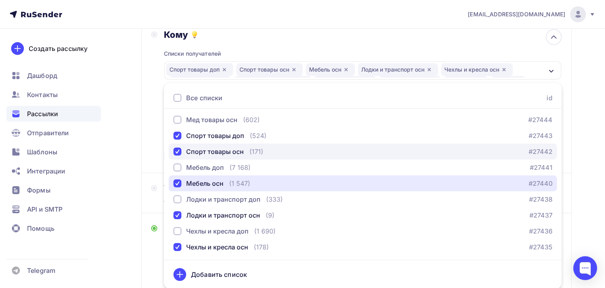
scroll to position [10, 0]
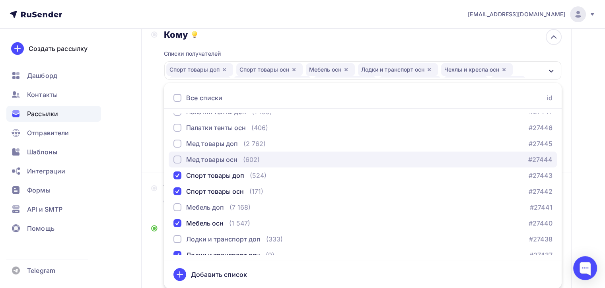
click at [178, 162] on div "button" at bounding box center [177, 159] width 8 height 8
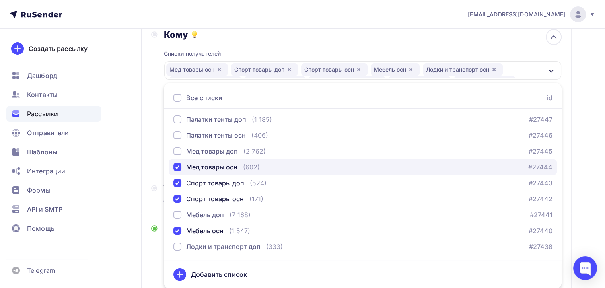
scroll to position [0, 0]
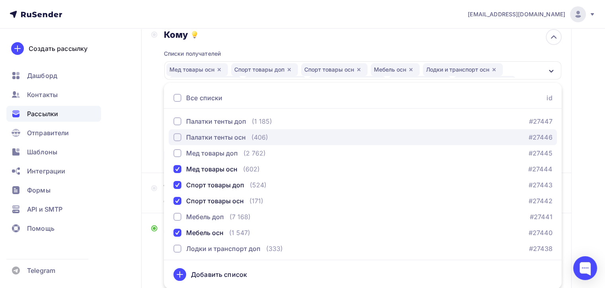
click at [176, 137] on div "button" at bounding box center [177, 137] width 8 height 8
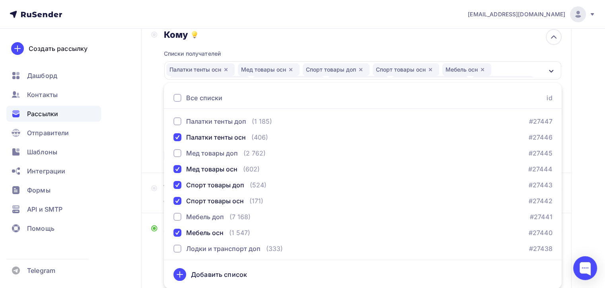
click at [581, 137] on div "Назад H3-T H3-T Закончить позже Далее Отправитель Zipkittech Email * [EMAIL_ADD…" at bounding box center [302, 207] width 605 height 546
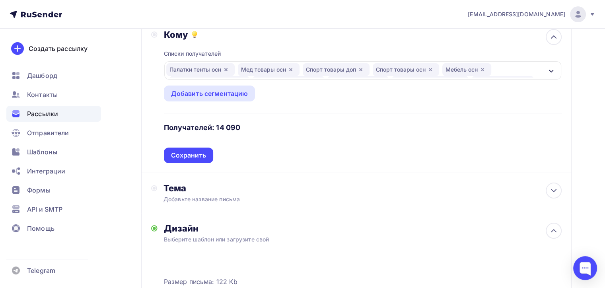
click at [540, 69] on div "Палатки тенты осн Мед товары осн Спорт товары доп Спорт товары осн Мебель осн Л…" at bounding box center [354, 70] width 377 height 14
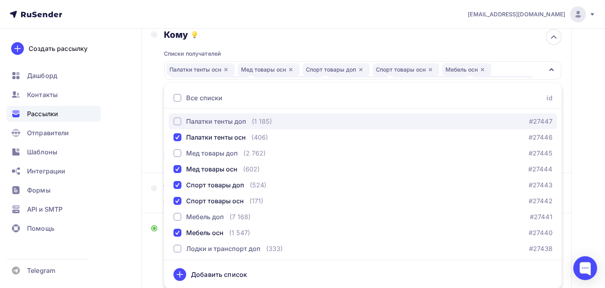
click at [183, 122] on div "Палатки тенты доп" at bounding box center [209, 121] width 73 height 10
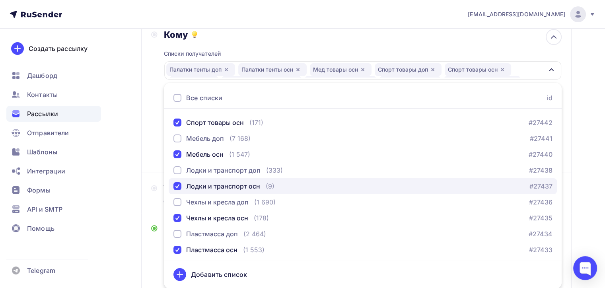
scroll to position [80, 0]
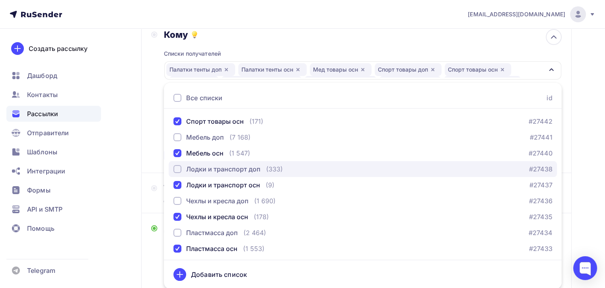
click at [181, 168] on div "Лодки и транспорт доп" at bounding box center [216, 169] width 87 height 10
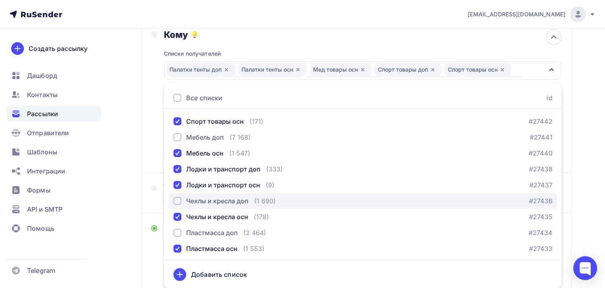
click at [181, 202] on div "button" at bounding box center [177, 201] width 8 height 8
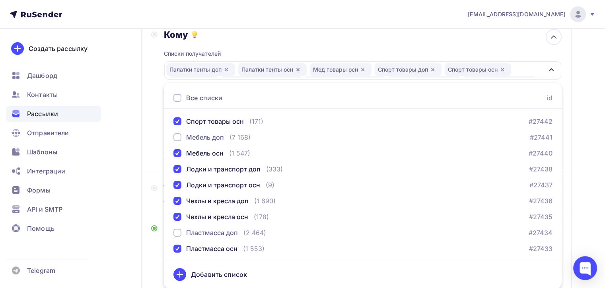
click at [576, 179] on div "Назад H3-T H3-T Закончить позже Далее Отправитель Zipkittech Email * [EMAIL_ADD…" at bounding box center [302, 207] width 605 height 546
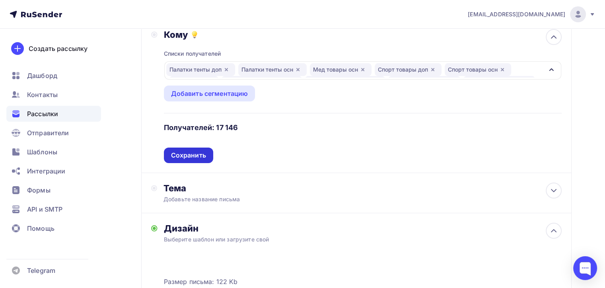
click at [193, 157] on div "Сохранить" at bounding box center [188, 155] width 35 height 9
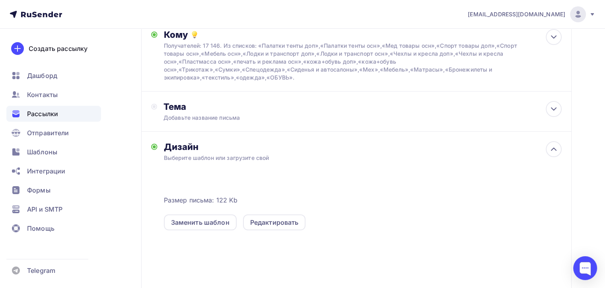
click at [308, 156] on div "Выберите шаблон или загрузите свой" at bounding box center [343, 158] width 358 height 8
click at [328, 95] on div "Тема Добавьте название письма Тема * Рекомендуем использовать не более 150 симв…" at bounding box center [356, 111] width 430 height 40
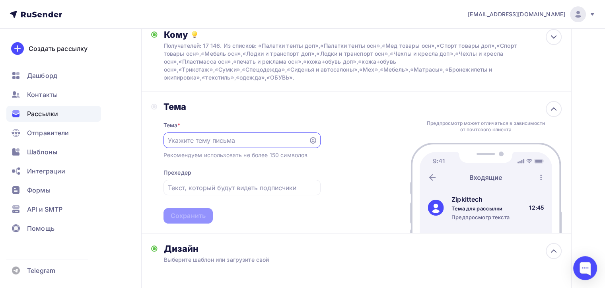
scroll to position [0, 0]
click at [216, 138] on input "text" at bounding box center [236, 141] width 136 height 10
paste input "На каком раскройном комплексе кроите?"
type input "На каком раскройном комплексе кроите?"
click at [218, 192] on div at bounding box center [241, 188] width 157 height 16
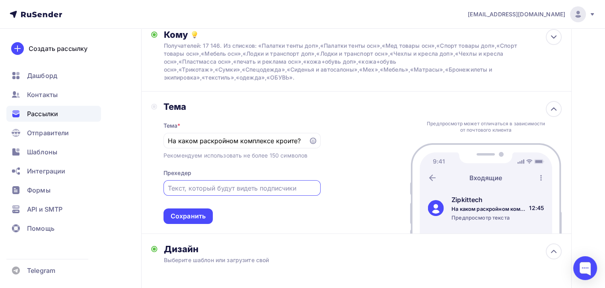
click at [221, 188] on input "text" at bounding box center [242, 188] width 148 height 10
type input "Y"
type input "Новый уровень кроя"
click at [203, 215] on div "Сохранить" at bounding box center [188, 216] width 35 height 9
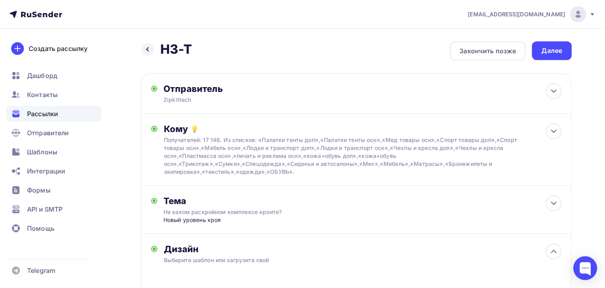
click at [554, 63] on div "Назад H3-T H3-T Закончить позже Далее Отправитель Zipkittech Email * [EMAIL_ADD…" at bounding box center [356, 255] width 430 height 428
click at [552, 58] on div "Далее" at bounding box center [552, 50] width 40 height 19
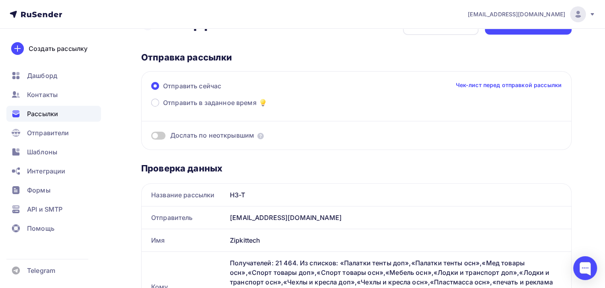
scroll to position [40, 0]
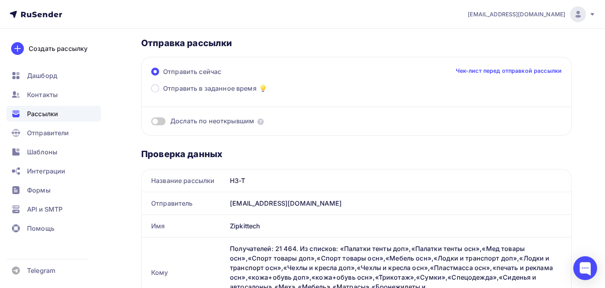
click at [161, 120] on span at bounding box center [158, 121] width 14 height 8
click at [151, 122] on input "checkbox" at bounding box center [151, 122] width 0 height 0
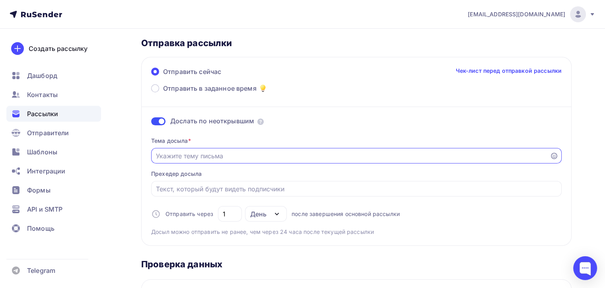
click at [226, 154] on input "Отправить в заданное время" at bounding box center [350, 156] width 389 height 10
paste input "На каком раскройном комплексе кроите?"
type input "На каком раскройном комплексе кроите?"
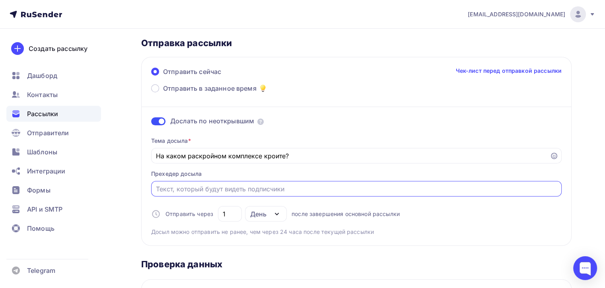
click at [218, 186] on input "Отправить в заданное время" at bounding box center [356, 189] width 401 height 10
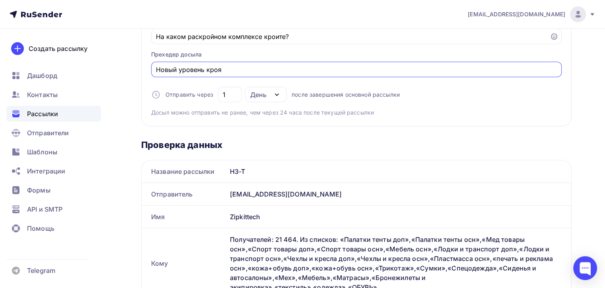
type input "Новый уровень кроя"
click at [448, 105] on div "Тема досыла * На каком раскройном комплексе кроите? Прехедер досыла Новый урове…" at bounding box center [356, 63] width 410 height 105
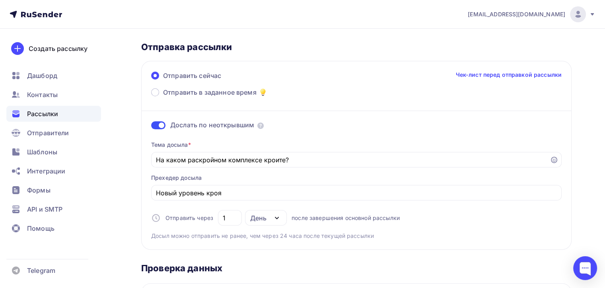
scroll to position [0, 0]
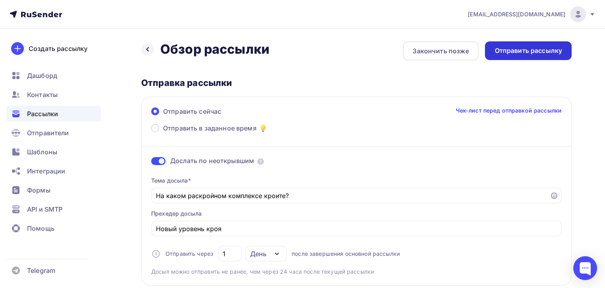
click at [519, 52] on div "Отправить рассылку" at bounding box center [528, 50] width 68 height 9
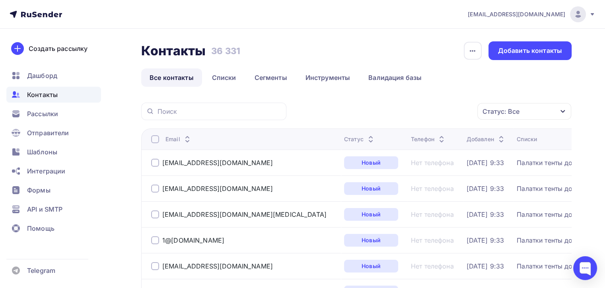
click at [515, 109] on div "Статус: Все" at bounding box center [500, 112] width 37 height 10
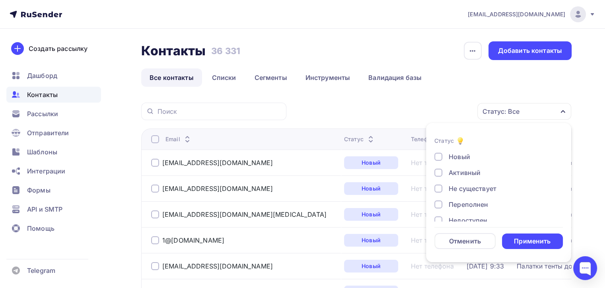
click at [436, 191] on div at bounding box center [438, 188] width 8 height 8
click at [441, 210] on div "Новый Активный Не существует Переполнен Недоступен Отписан Отписан вручную Жало…" at bounding box center [498, 212] width 128 height 121
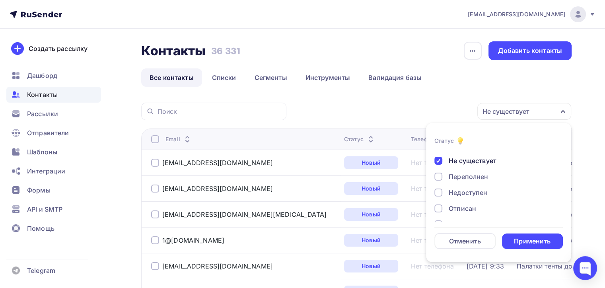
scroll to position [40, 0]
click at [434, 183] on div at bounding box center [438, 181] width 8 height 8
click at [436, 195] on div at bounding box center [438, 196] width 8 height 8
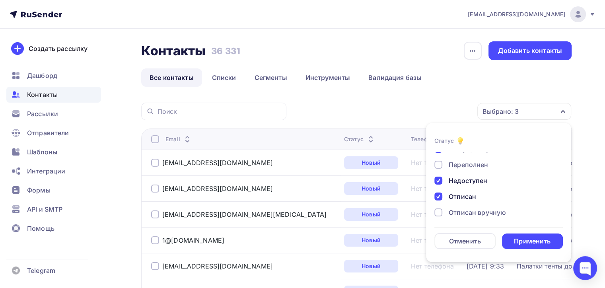
click at [440, 210] on div at bounding box center [438, 212] width 8 height 8
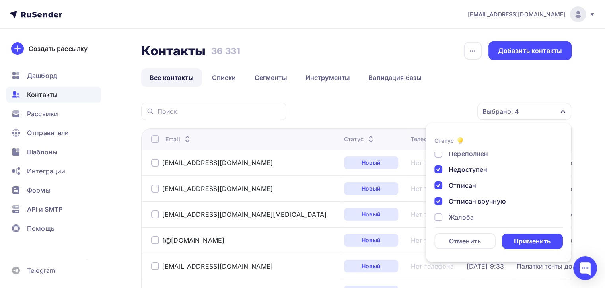
scroll to position [57, 0]
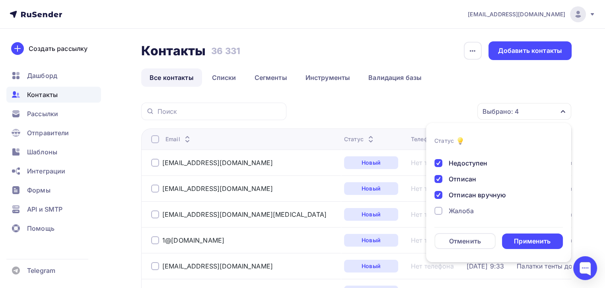
click at [437, 210] on div at bounding box center [438, 211] width 8 height 8
click at [559, 243] on div "Применить" at bounding box center [532, 241] width 61 height 16
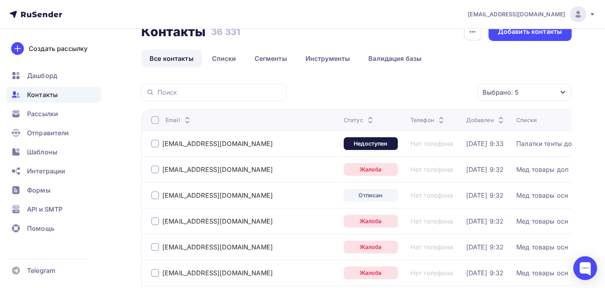
scroll to position [0, 0]
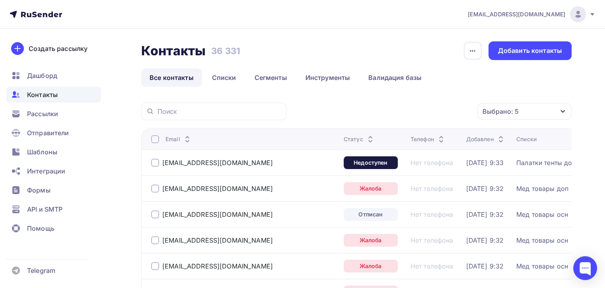
click at [149, 141] on th "Email" at bounding box center [240, 138] width 199 height 21
click at [155, 139] on div at bounding box center [155, 139] width 8 height 8
drag, startPoint x: 454, startPoint y: 106, endPoint x: 453, endPoint y: 110, distance: 4.1
click at [454, 106] on div "Действие" at bounding box center [417, 112] width 105 height 16
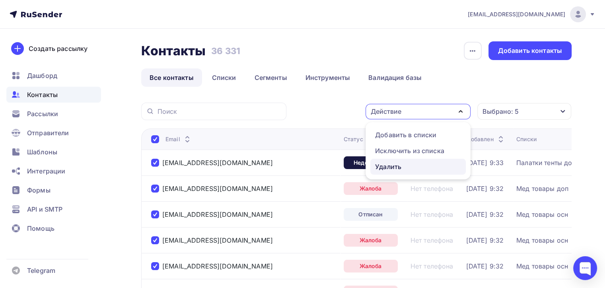
click at [415, 162] on div "Удалить" at bounding box center [418, 167] width 86 height 10
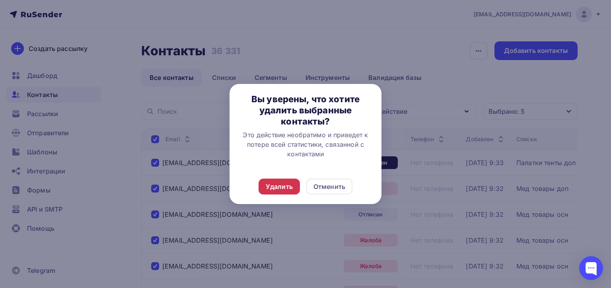
click at [280, 182] on div "Удалить" at bounding box center [279, 187] width 27 height 10
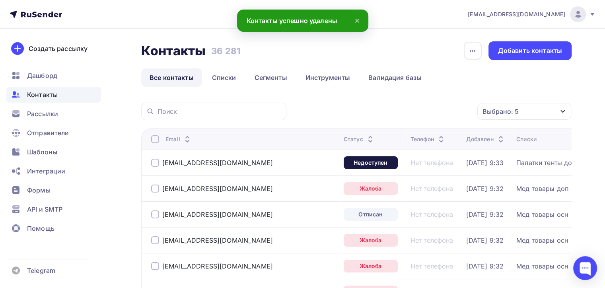
click at [147, 135] on th "Email" at bounding box center [240, 138] width 199 height 21
click at [150, 138] on th "Email" at bounding box center [240, 138] width 199 height 21
click at [161, 140] on div "Email" at bounding box center [244, 139] width 186 height 8
drag, startPoint x: 156, startPoint y: 140, endPoint x: 186, endPoint y: 139, distance: 29.8
click at [156, 140] on div at bounding box center [155, 139] width 8 height 8
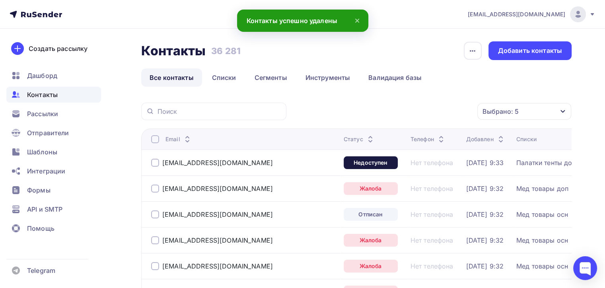
click at [157, 137] on div at bounding box center [155, 139] width 8 height 8
click at [423, 113] on div "Действие" at bounding box center [417, 112] width 105 height 16
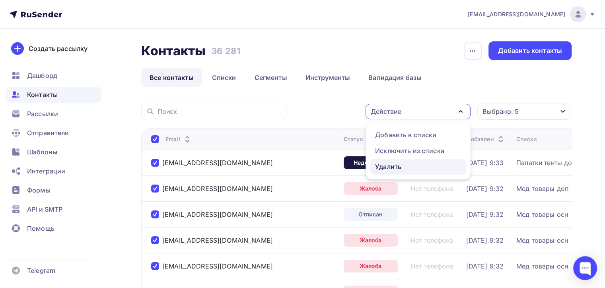
click at [415, 167] on div "Удалить" at bounding box center [418, 167] width 86 height 10
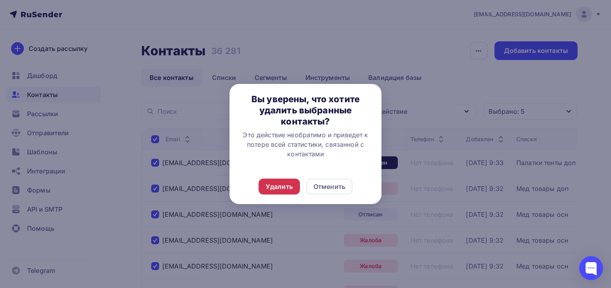
click at [273, 186] on div "Удалить" at bounding box center [279, 187] width 27 height 10
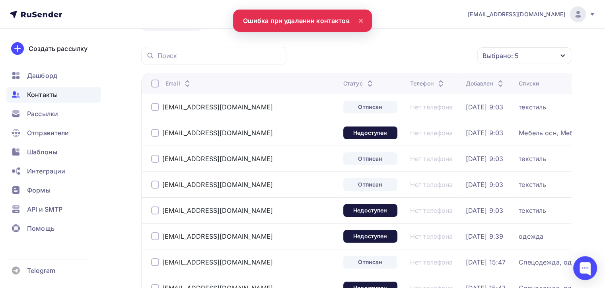
scroll to position [40, 0]
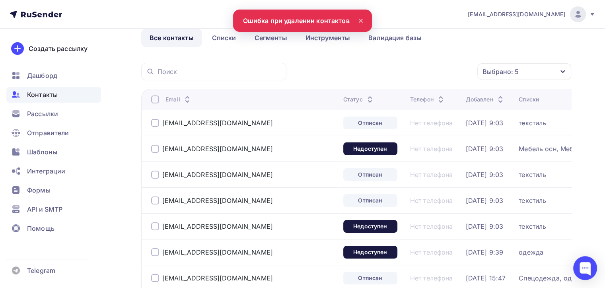
click at [158, 100] on div at bounding box center [155, 99] width 8 height 8
click at [155, 98] on div at bounding box center [155, 99] width 8 height 8
click at [448, 66] on div "Действие" at bounding box center [417, 72] width 105 height 16
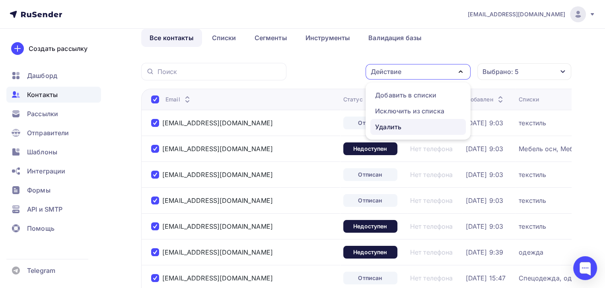
click at [406, 125] on div "Удалить" at bounding box center [418, 127] width 86 height 10
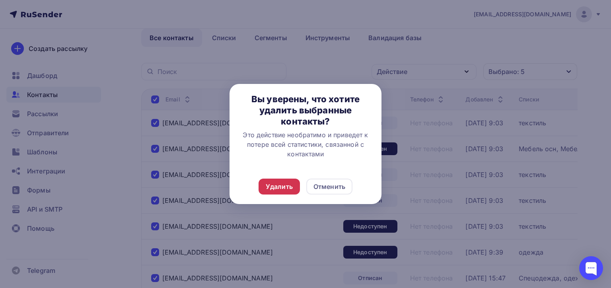
click at [274, 190] on div "Удалить" at bounding box center [279, 187] width 27 height 10
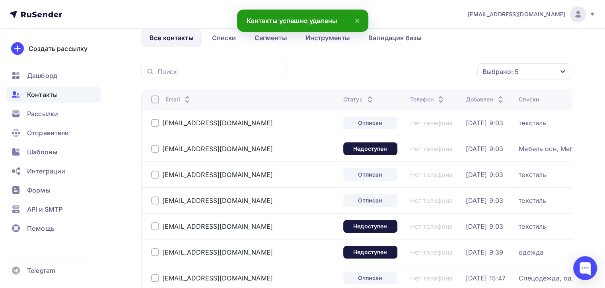
click at [157, 97] on div at bounding box center [155, 99] width 8 height 8
click at [153, 102] on div at bounding box center [155, 99] width 8 height 8
click at [391, 77] on div "Действие" at bounding box center [417, 72] width 105 height 16
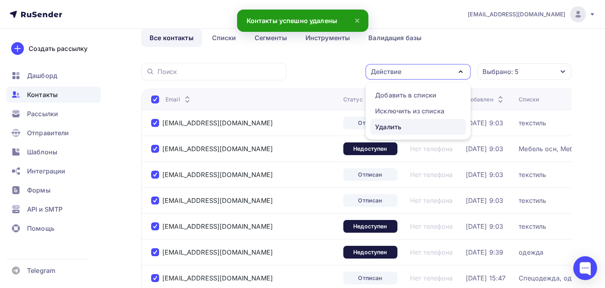
click at [392, 125] on div "Удалить" at bounding box center [388, 127] width 26 height 10
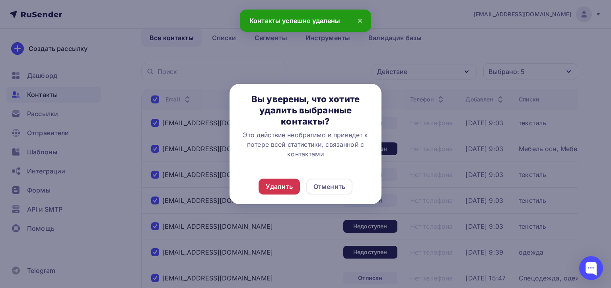
click at [281, 180] on div "Удалить" at bounding box center [278, 187] width 41 height 16
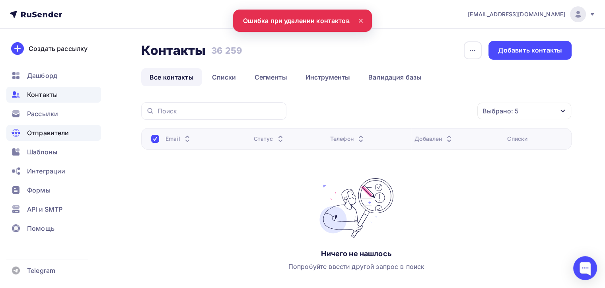
scroll to position [0, 0]
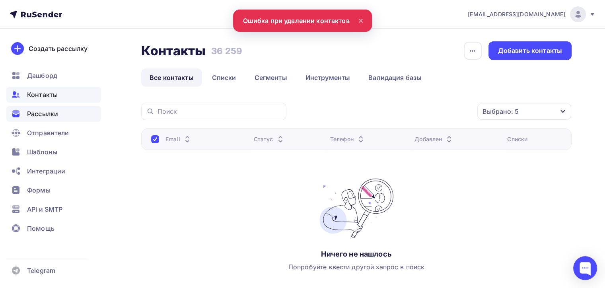
click at [54, 113] on span "Рассылки" at bounding box center [42, 114] width 31 height 10
